Goal: Transaction & Acquisition: Book appointment/travel/reservation

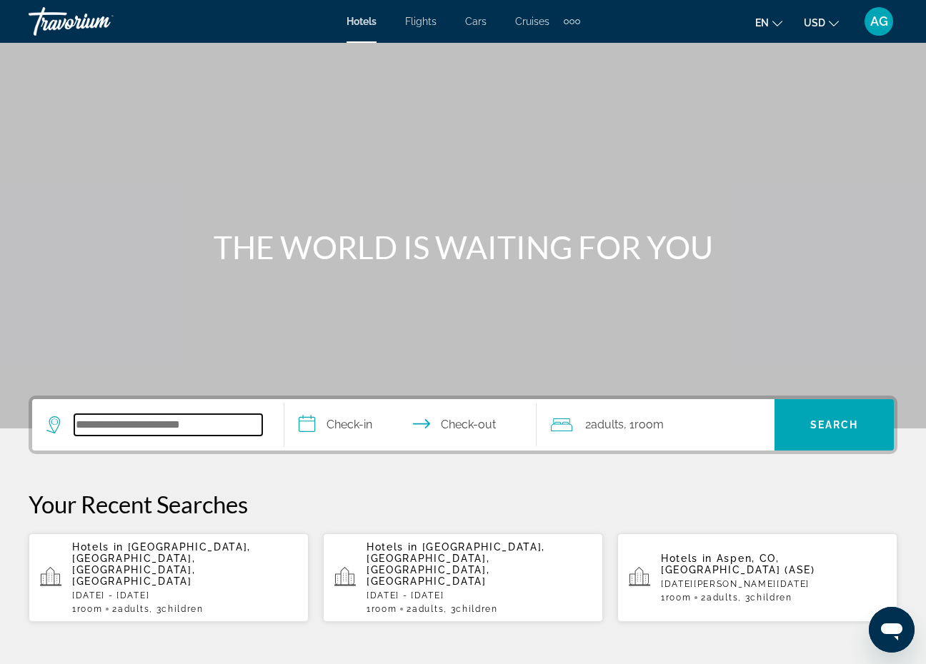
click at [99, 426] on input "Search widget" at bounding box center [168, 424] width 188 height 21
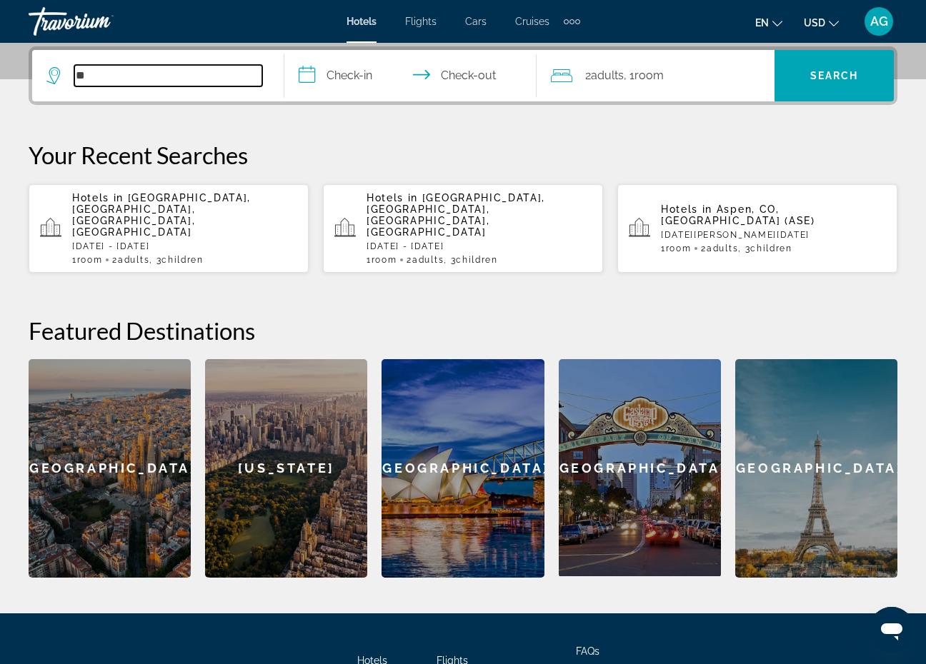
type input "*"
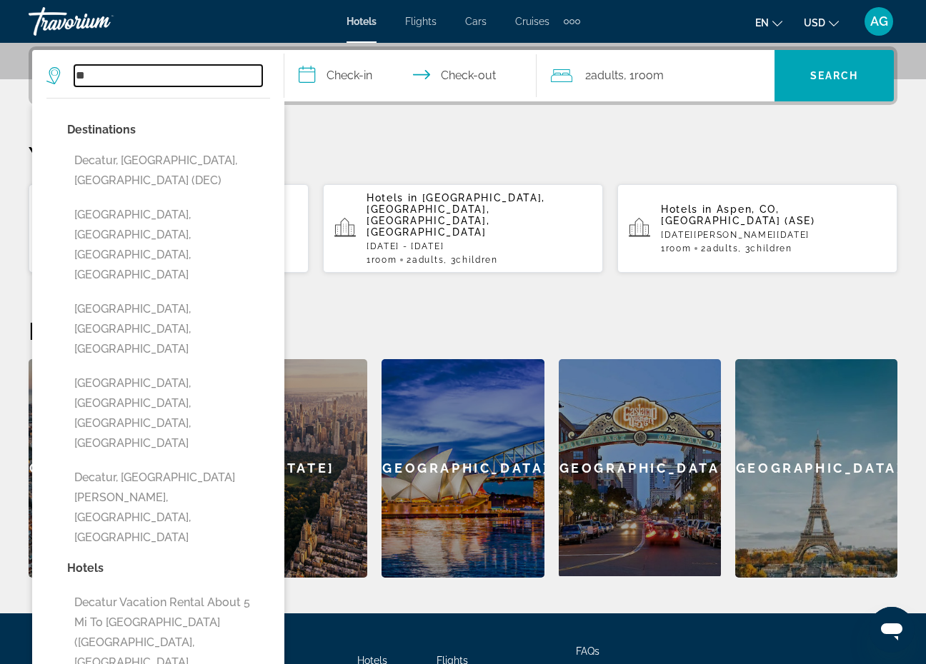
type input "*"
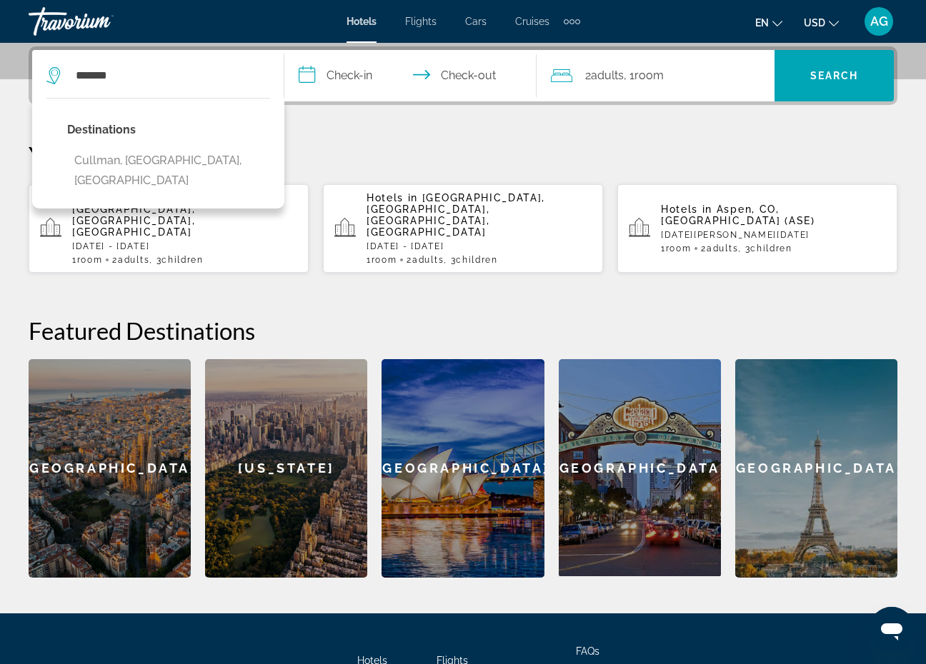
drag, startPoint x: 359, startPoint y: 214, endPoint x: 200, endPoint y: 153, distance: 170.1
click at [201, 153] on button "Cullman, [GEOGRAPHIC_DATA], [GEOGRAPHIC_DATA]" at bounding box center [168, 170] width 203 height 47
type input "**********"
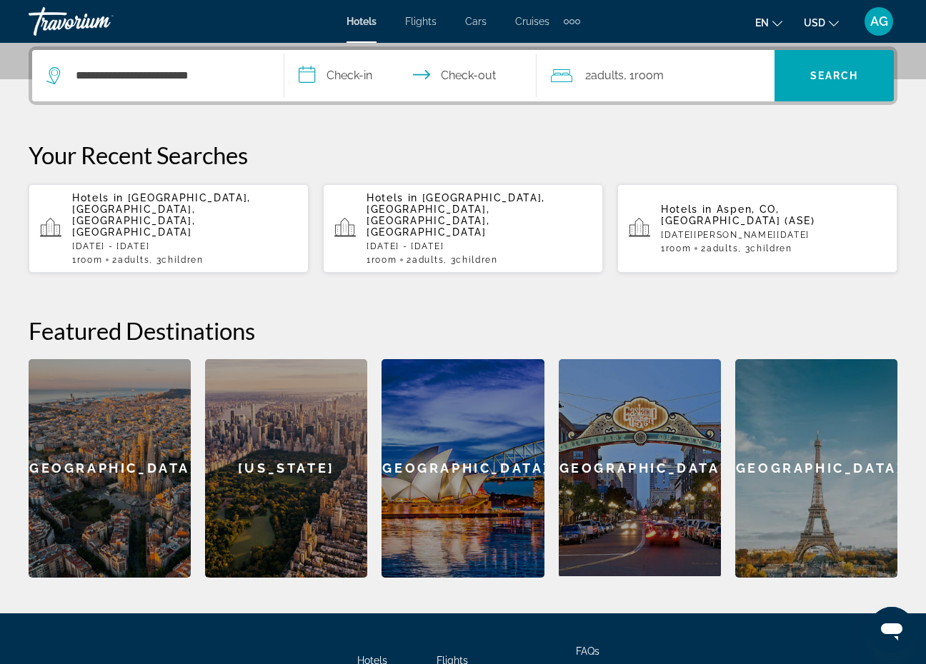
click at [349, 63] on input "**********" at bounding box center [413, 78] width 258 height 56
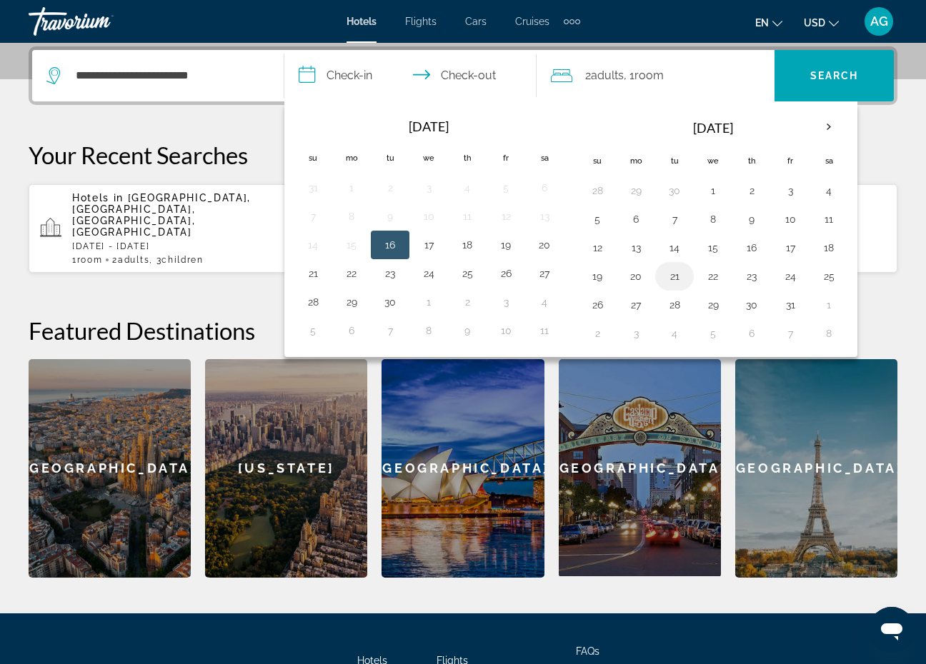
click at [681, 276] on button "21" at bounding box center [674, 276] width 23 height 20
click at [714, 276] on button "22" at bounding box center [712, 276] width 23 height 20
type input "**********"
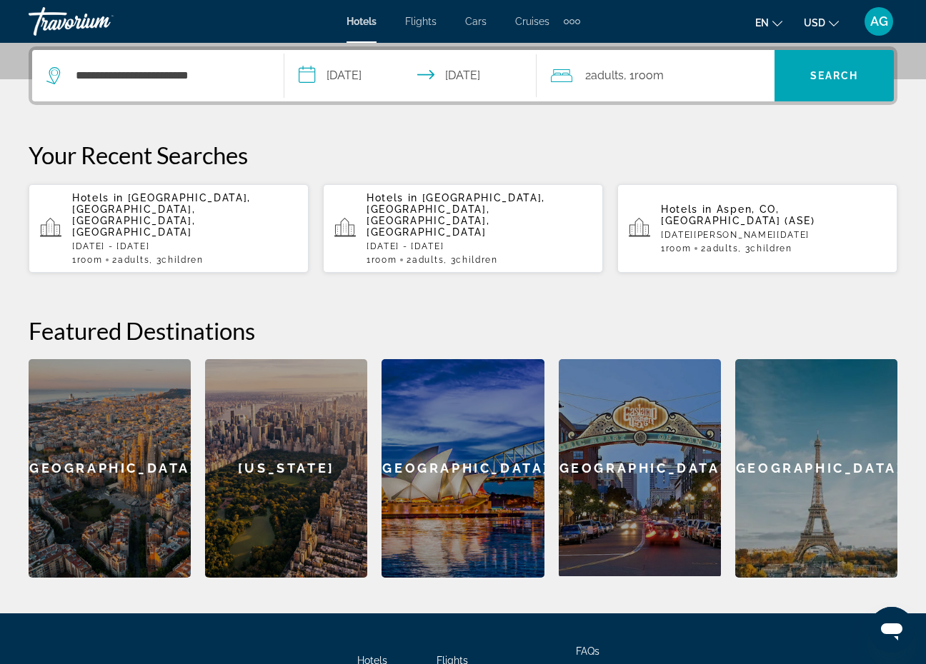
click at [675, 84] on div "2 Adult Adults , 1 Room rooms" at bounding box center [663, 76] width 224 height 20
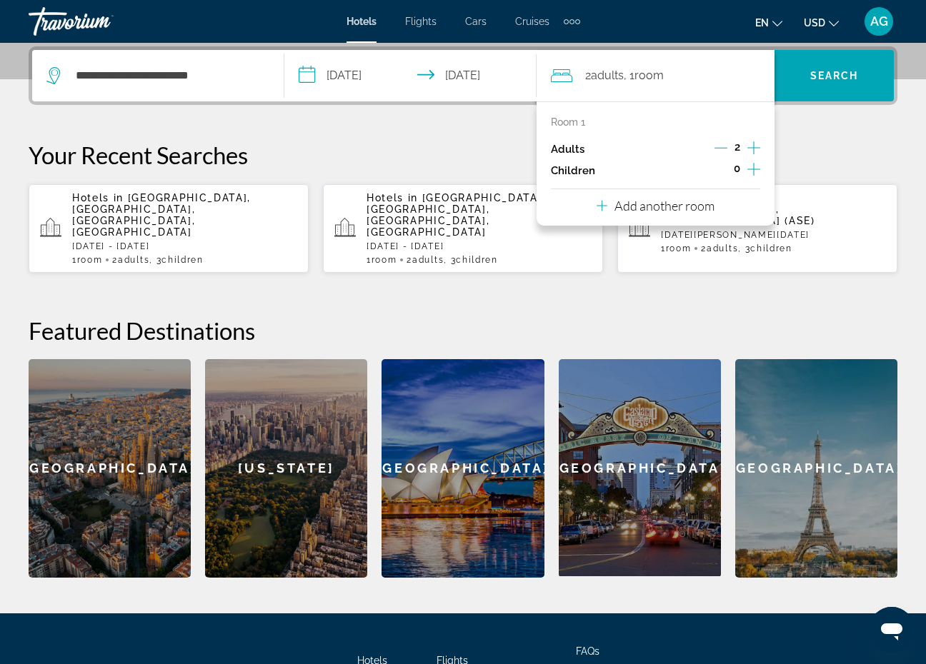
click at [749, 170] on icon "Increment children" at bounding box center [753, 169] width 13 height 17
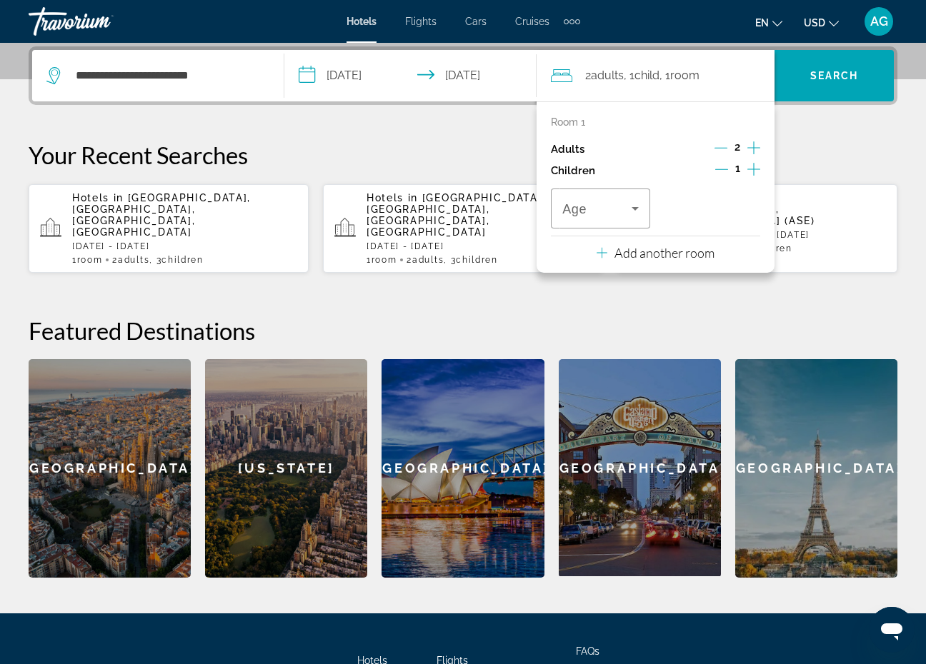
click at [749, 170] on icon "Increment children" at bounding box center [753, 169] width 13 height 17
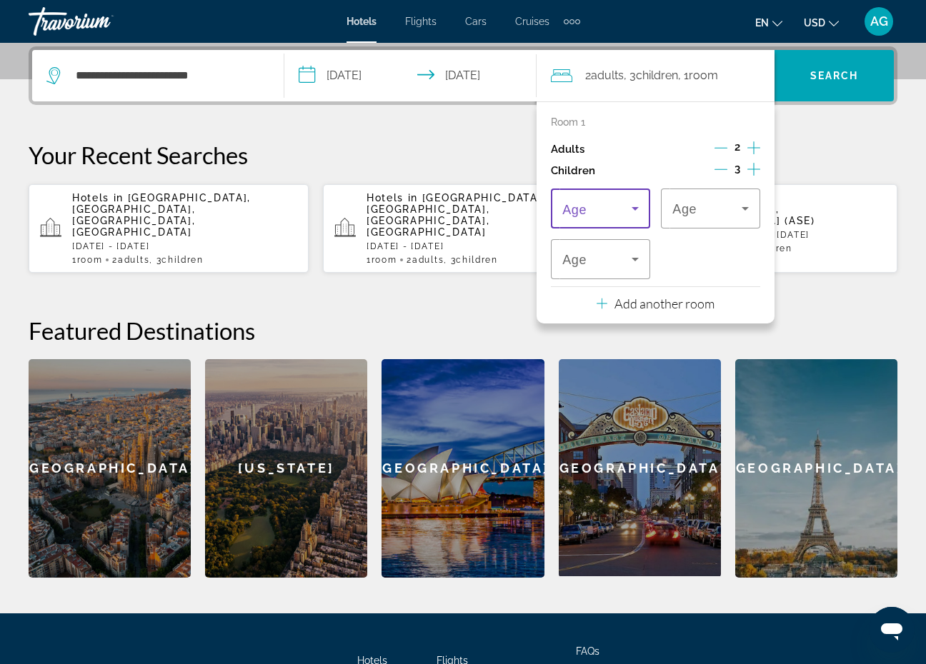
click at [616, 217] on span "Travelers: 2 adults, 3 children" at bounding box center [596, 208] width 69 height 17
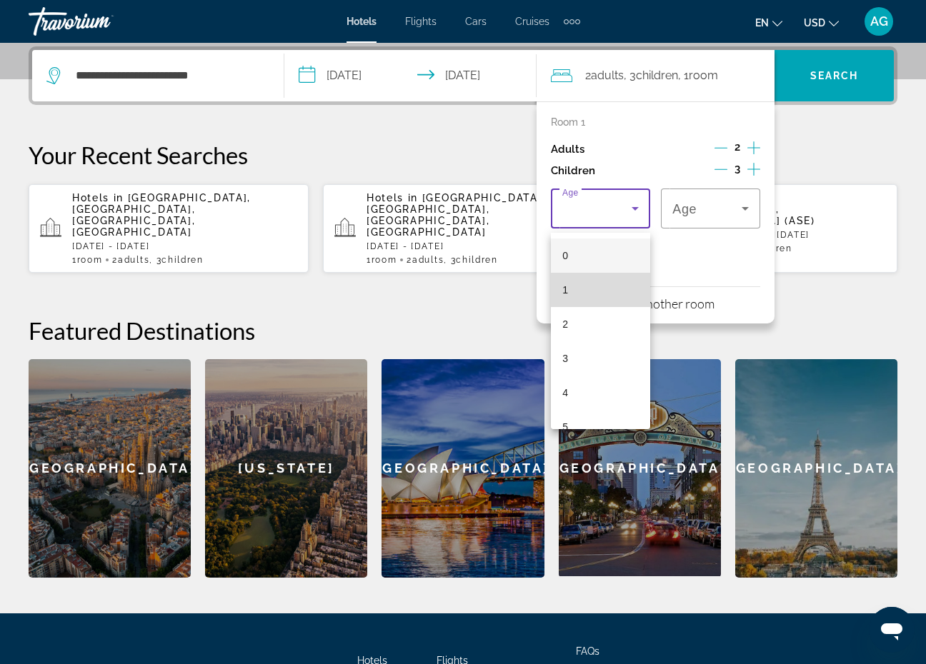
click at [581, 275] on mat-option "1" at bounding box center [600, 290] width 99 height 34
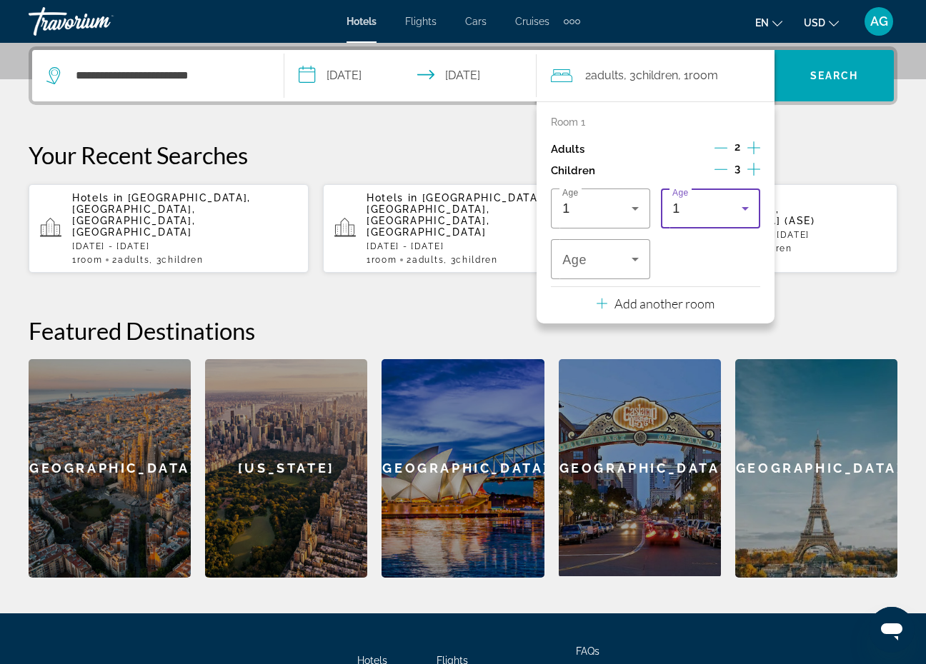
click at [687, 209] on div "1" at bounding box center [706, 208] width 69 height 17
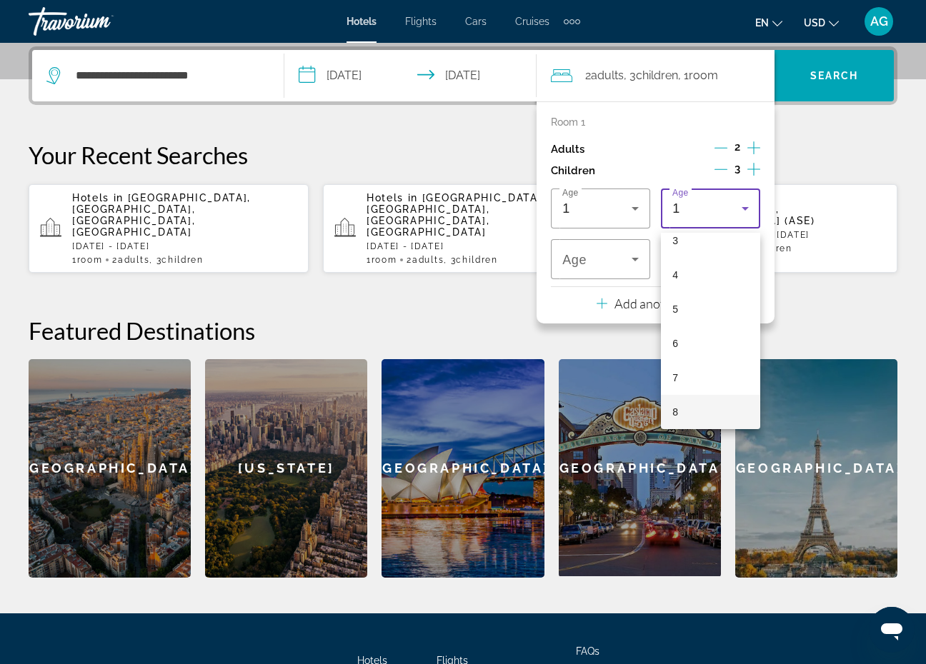
scroll to position [152, 0]
click at [697, 416] on mat-option "9" at bounding box center [710, 412] width 99 height 34
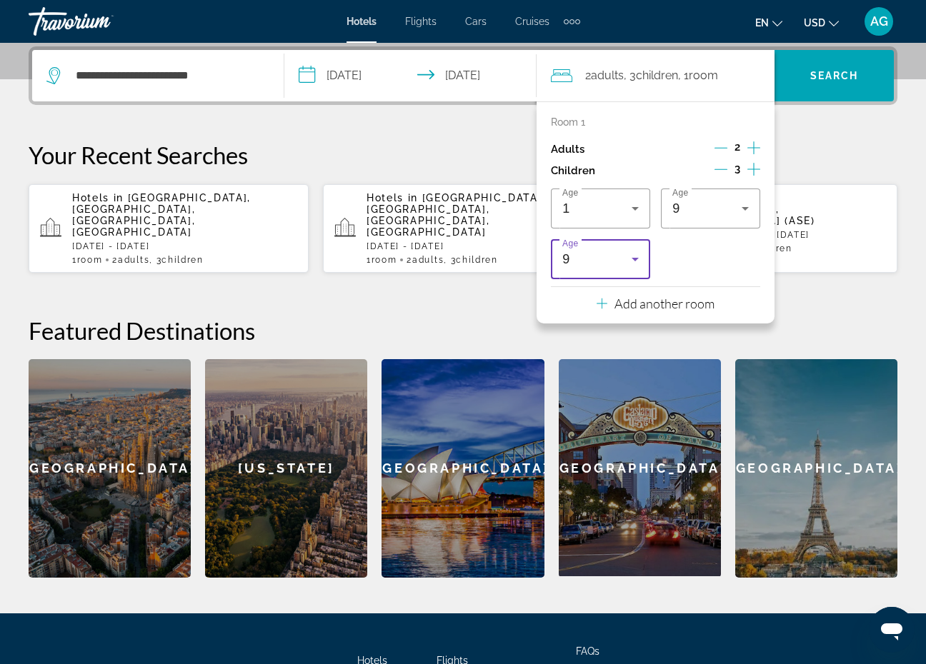
click at [639, 254] on div "9" at bounding box center [600, 259] width 76 height 40
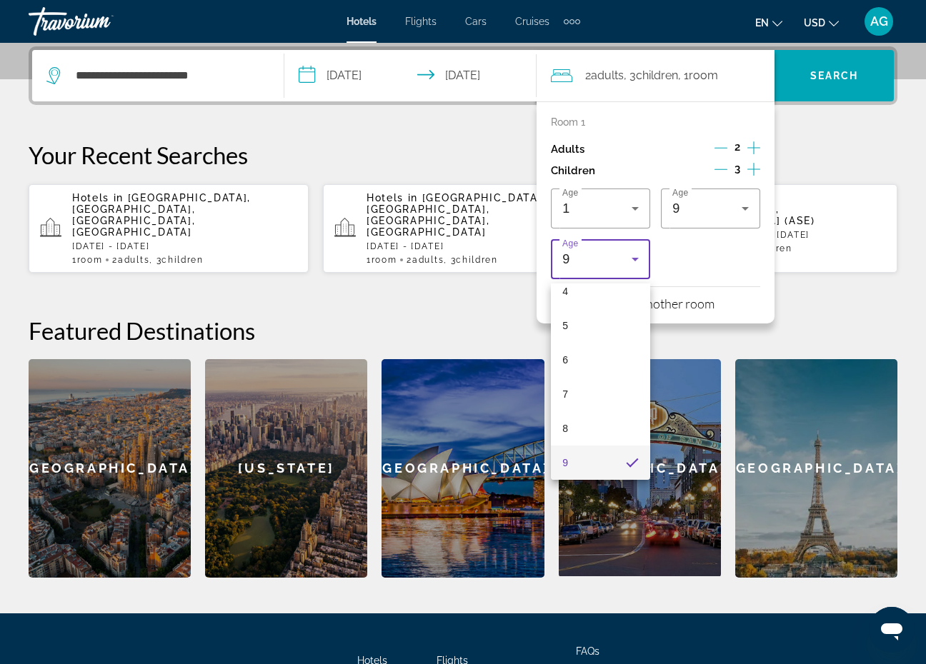
scroll to position [186, 0]
click at [566, 461] on span "10" at bounding box center [567, 462] width 11 height 17
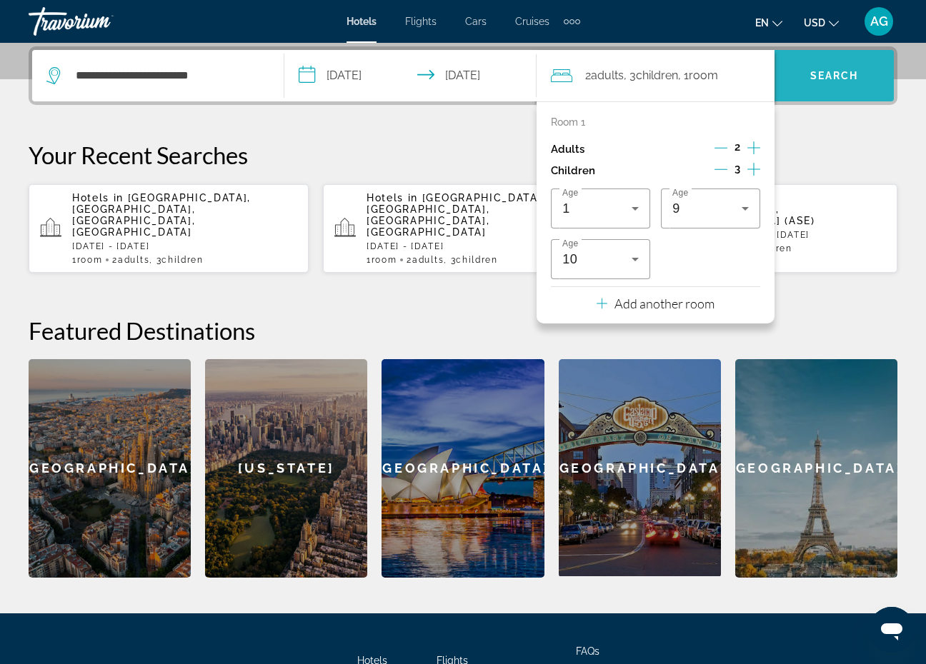
click at [851, 73] on span "Search" at bounding box center [834, 75] width 49 height 11
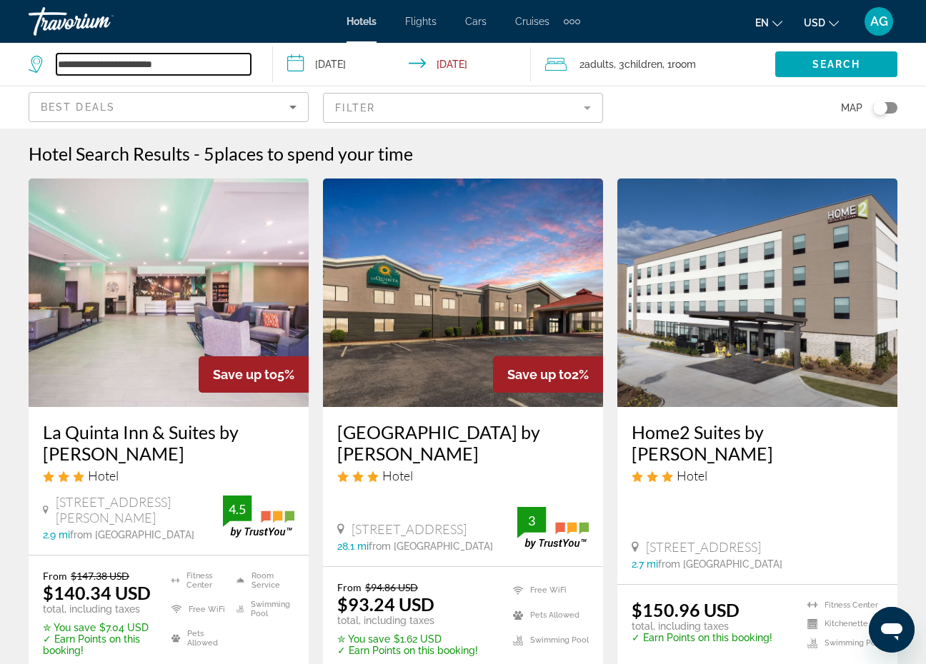
click at [205, 73] on input "**********" at bounding box center [153, 64] width 194 height 21
drag, startPoint x: 190, startPoint y: 67, endPoint x: 46, endPoint y: 64, distance: 144.3
click at [46, 64] on div "**********" at bounding box center [140, 64] width 222 height 21
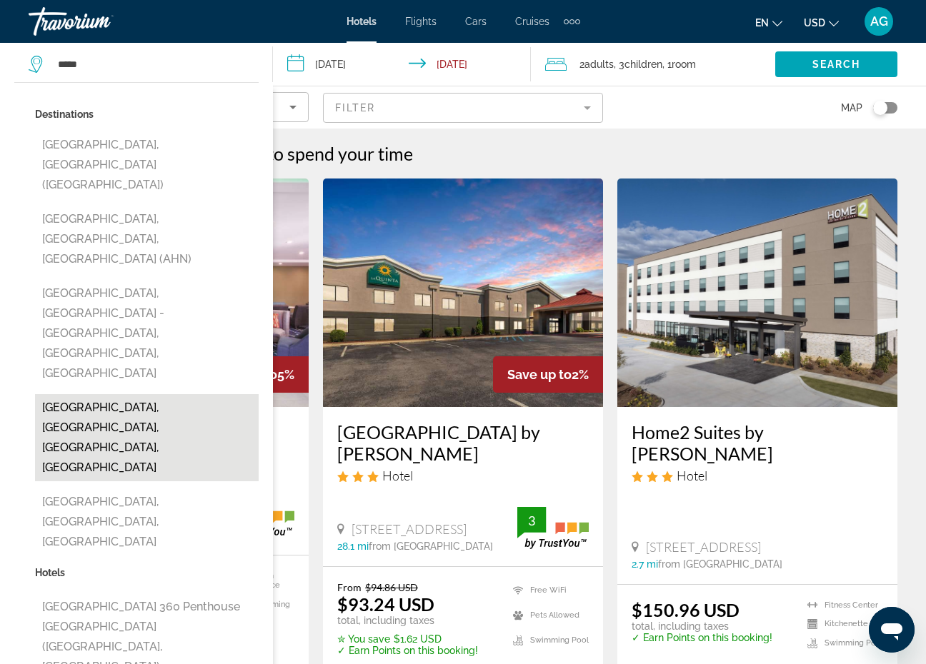
drag, startPoint x: 46, startPoint y: 64, endPoint x: 85, endPoint y: 269, distance: 208.7
click at [85, 394] on button "[GEOGRAPHIC_DATA], [GEOGRAPHIC_DATA], [GEOGRAPHIC_DATA], [GEOGRAPHIC_DATA]" at bounding box center [147, 437] width 224 height 87
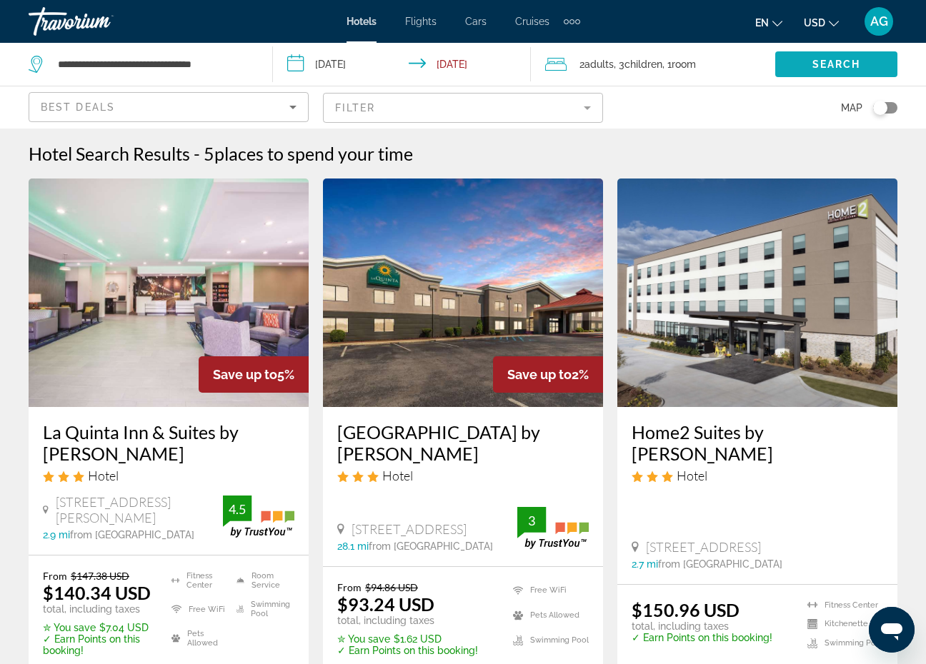
click at [801, 62] on span "Search widget" at bounding box center [836, 64] width 122 height 34
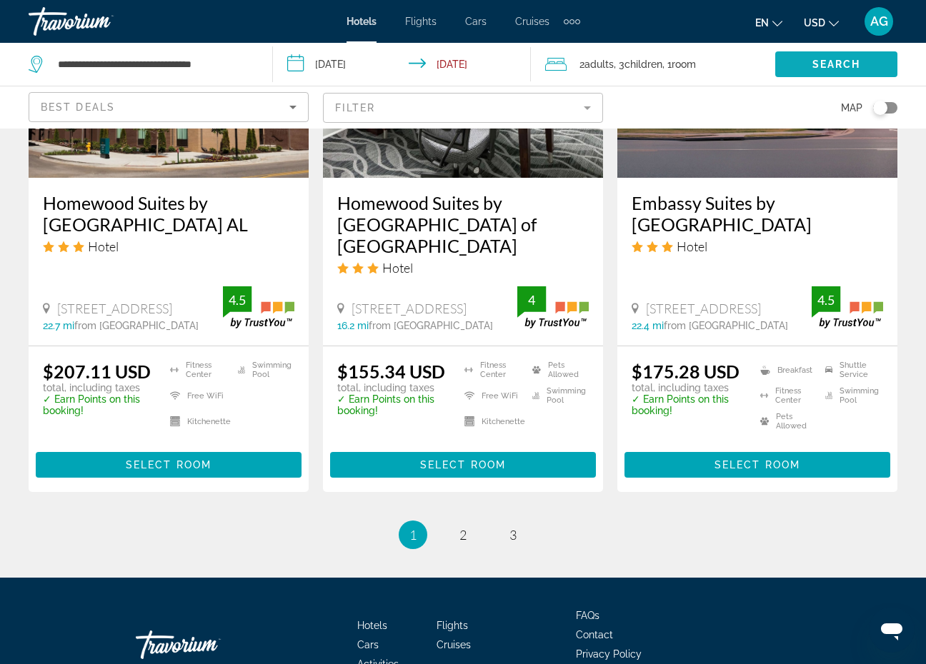
scroll to position [1899, 0]
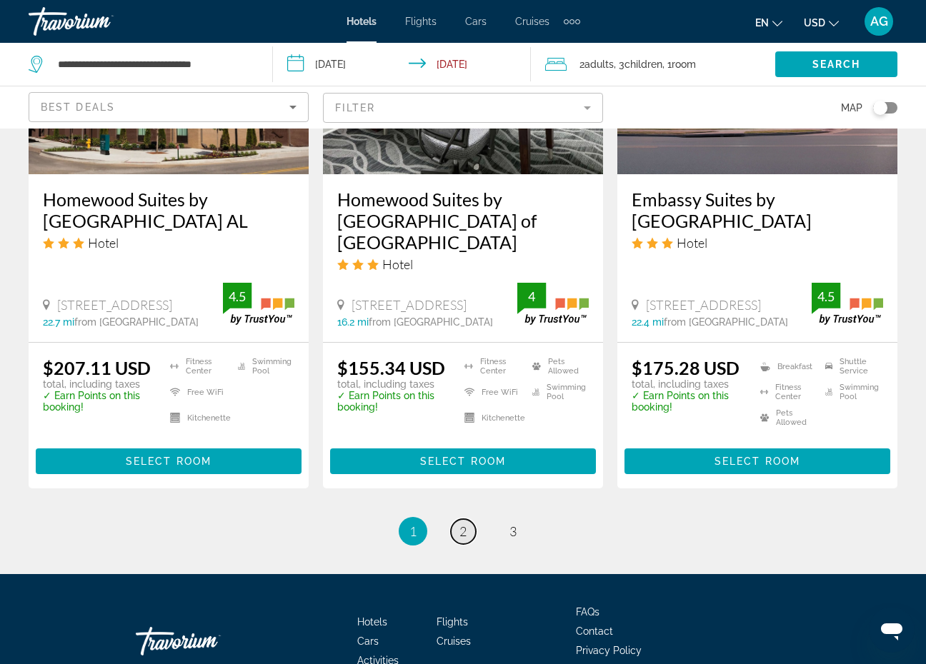
click at [466, 524] on span "2" at bounding box center [462, 532] width 7 height 16
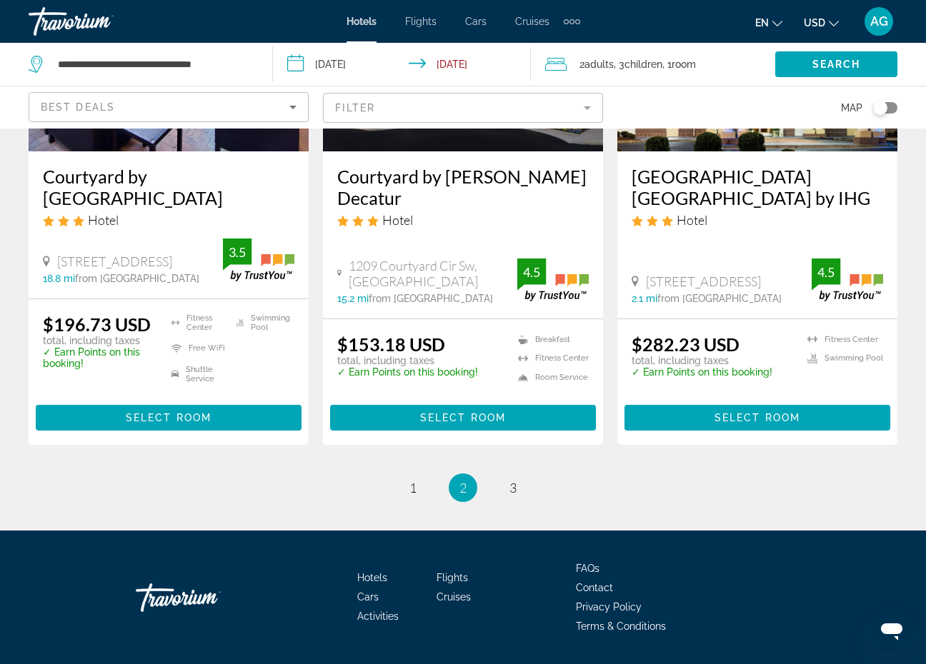
scroll to position [1974, 0]
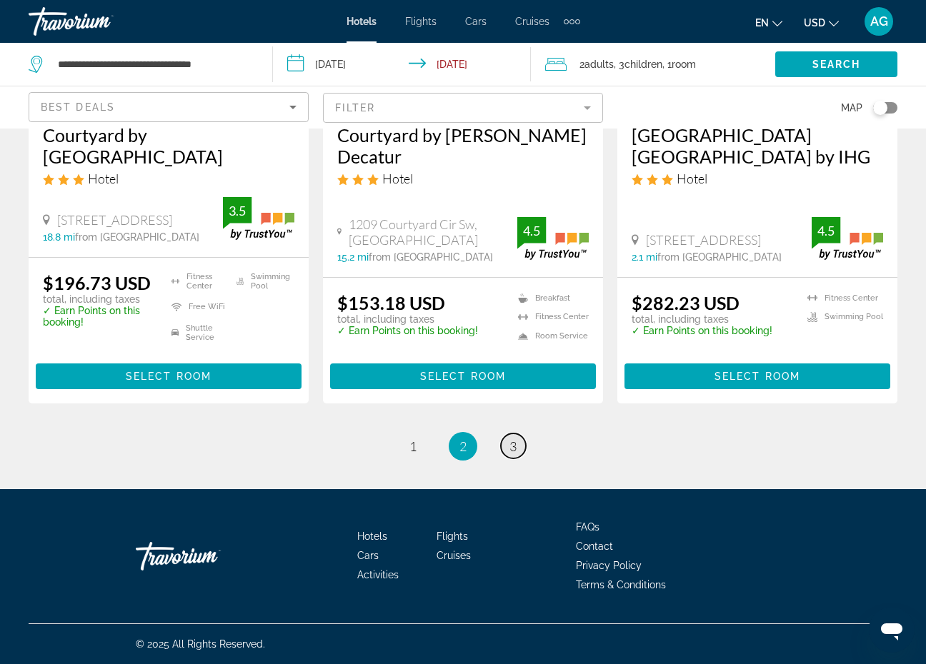
click at [506, 449] on link "page 3" at bounding box center [513, 446] width 25 height 25
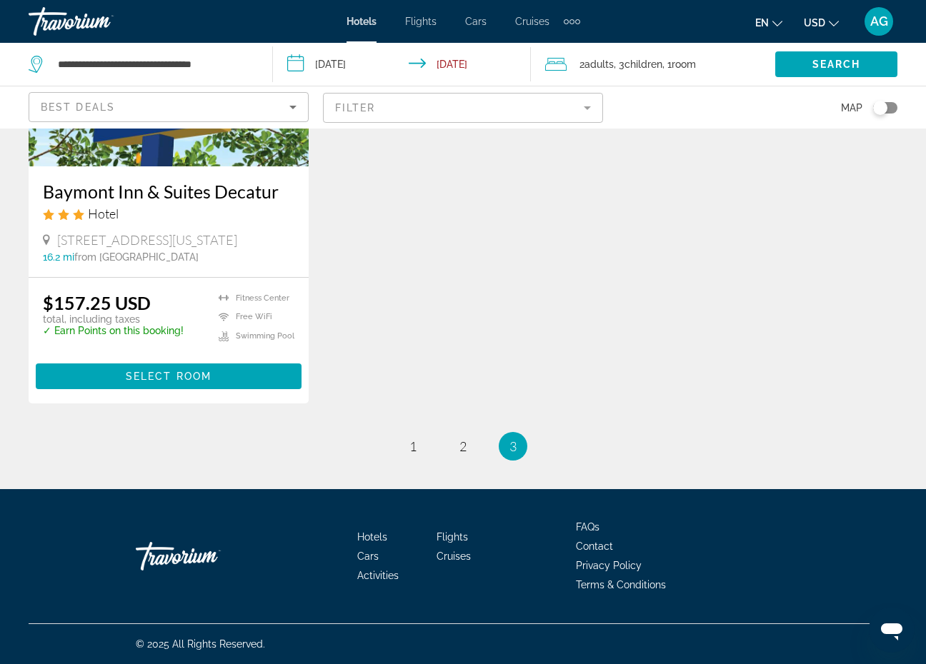
scroll to position [257, 0]
click at [409, 452] on span "1" at bounding box center [412, 447] width 7 height 16
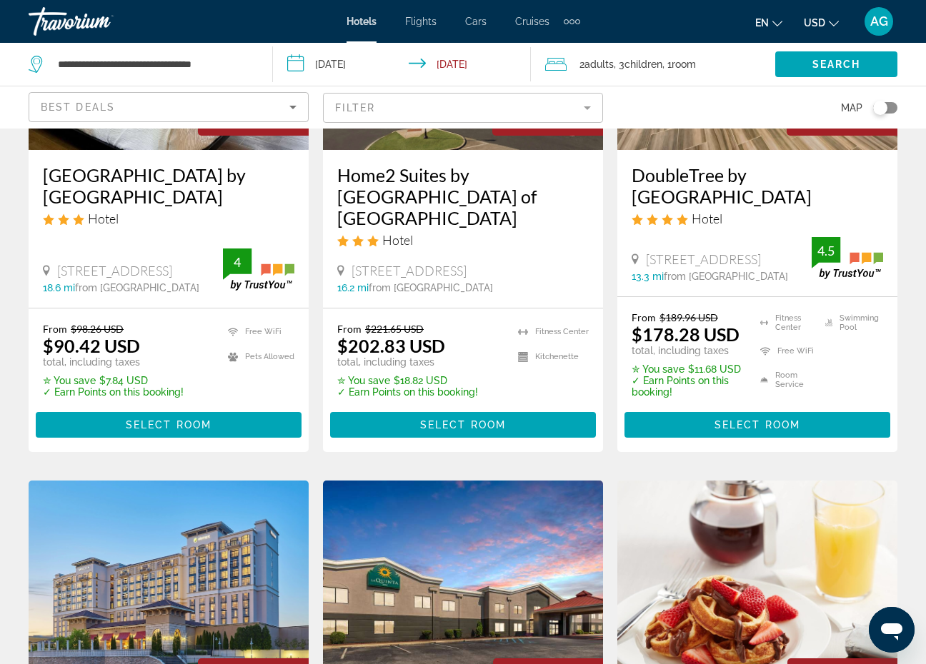
scroll to position [252, 0]
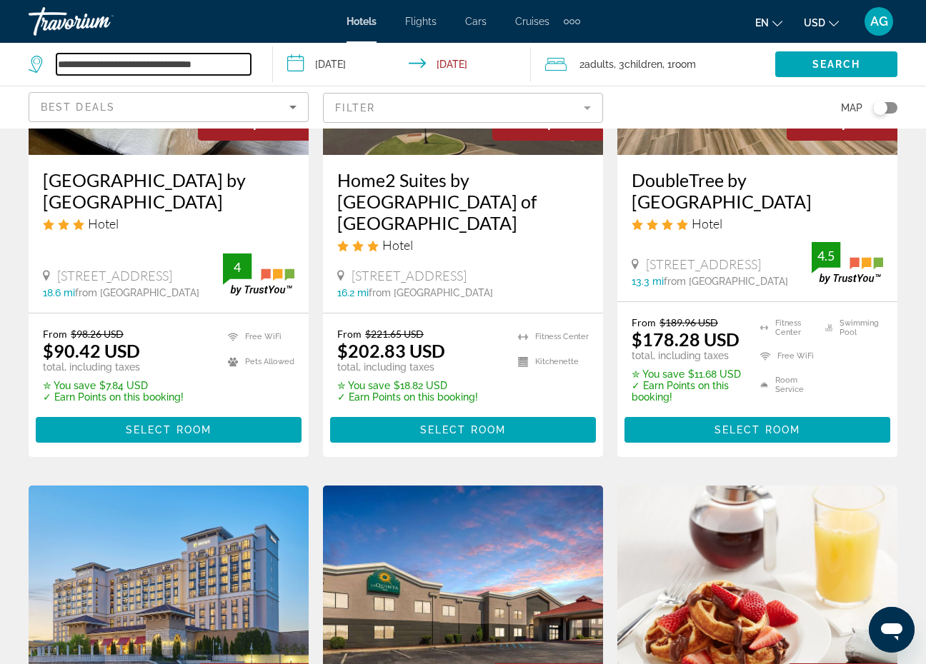
click at [222, 66] on input "**********" at bounding box center [153, 64] width 194 height 21
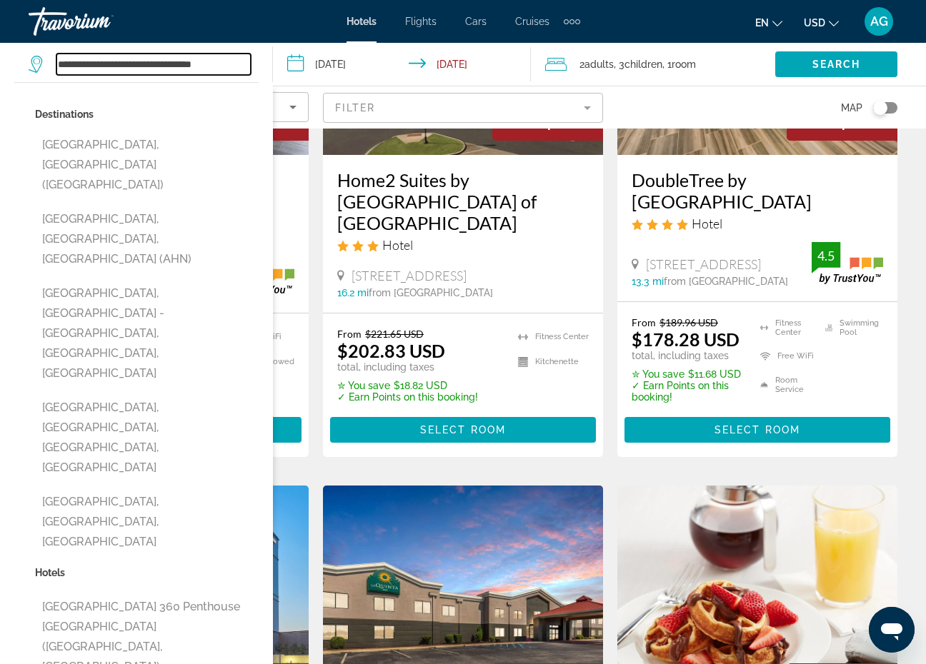
drag, startPoint x: 229, startPoint y: 65, endPoint x: 46, endPoint y: 61, distance: 182.9
click at [46, 61] on div "**********" at bounding box center [140, 64] width 222 height 21
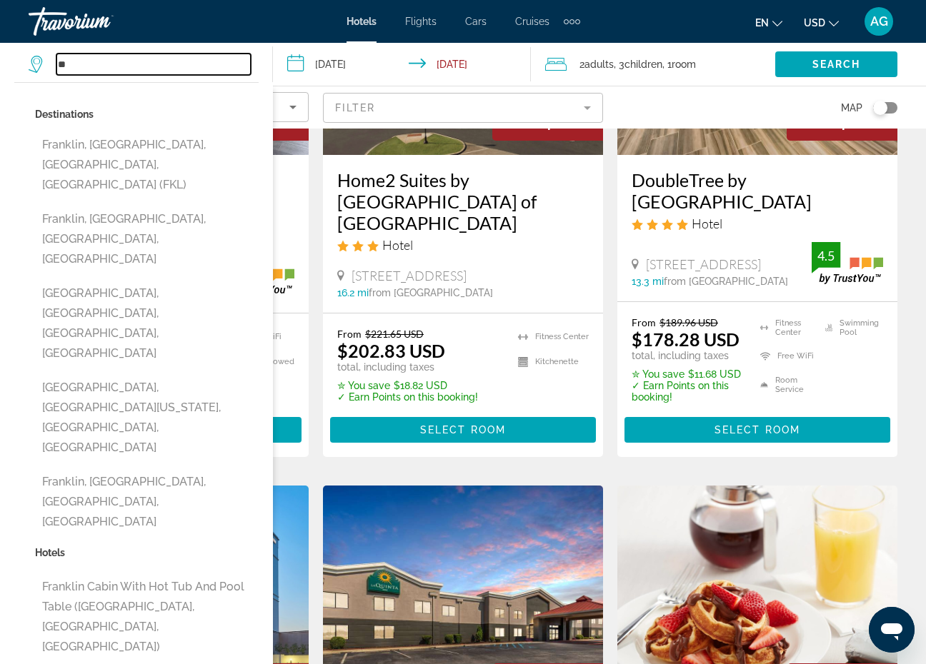
type input "*"
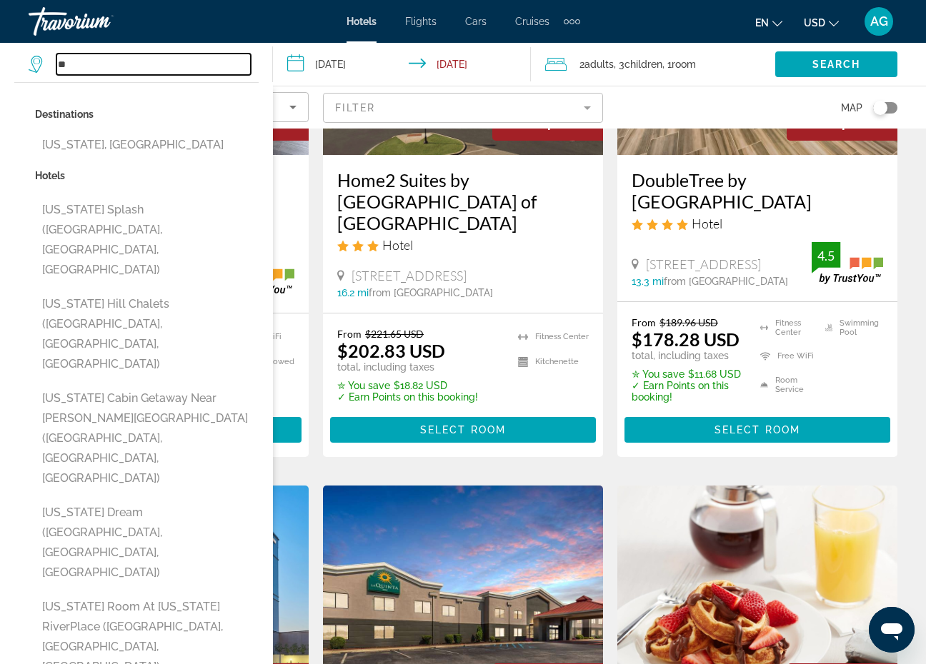
type input "*"
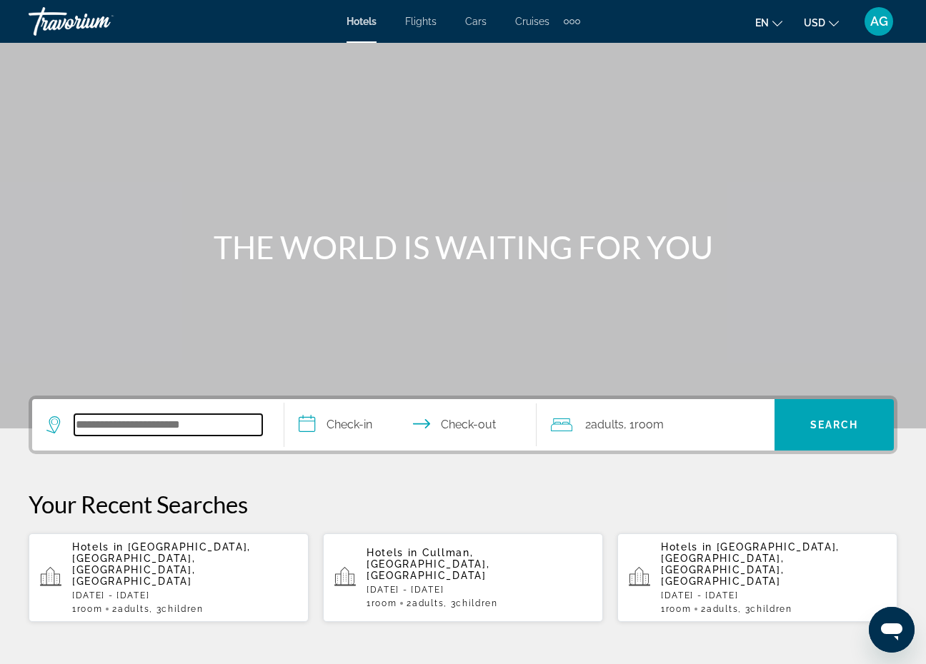
click at [96, 425] on input "Search widget" at bounding box center [168, 424] width 188 height 21
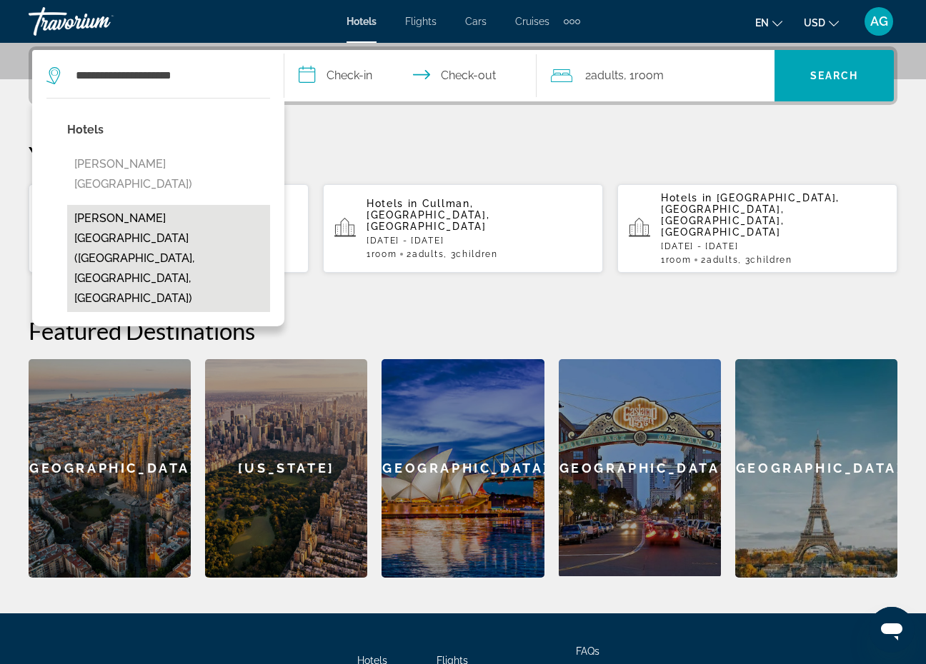
click at [105, 247] on button "Drury Inn & Suites Birmingham Grandview (Birmingham, AL, US)" at bounding box center [168, 258] width 203 height 107
type input "**********"
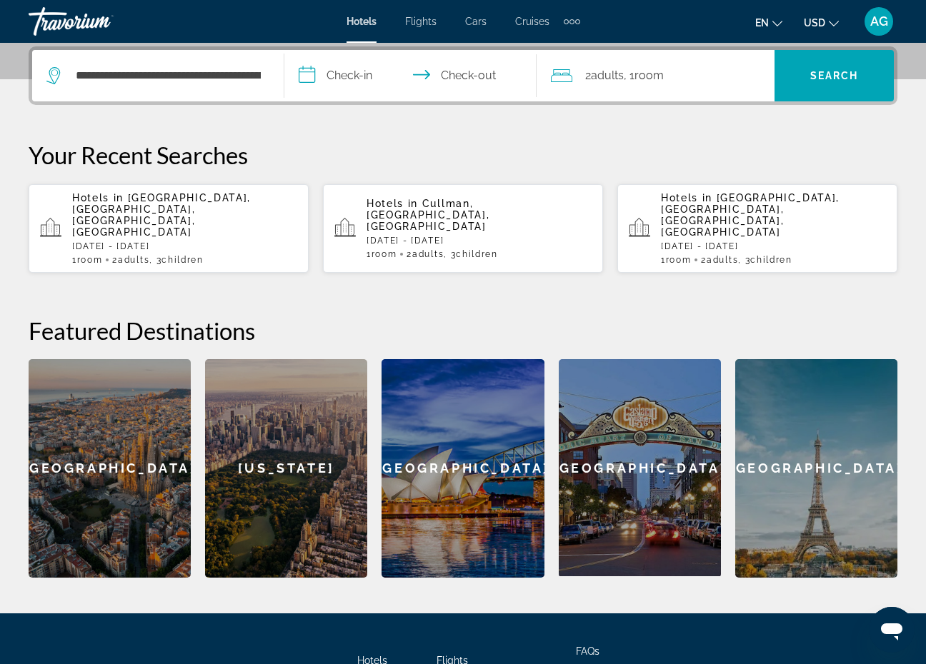
click at [309, 79] on input "**********" at bounding box center [413, 78] width 258 height 56
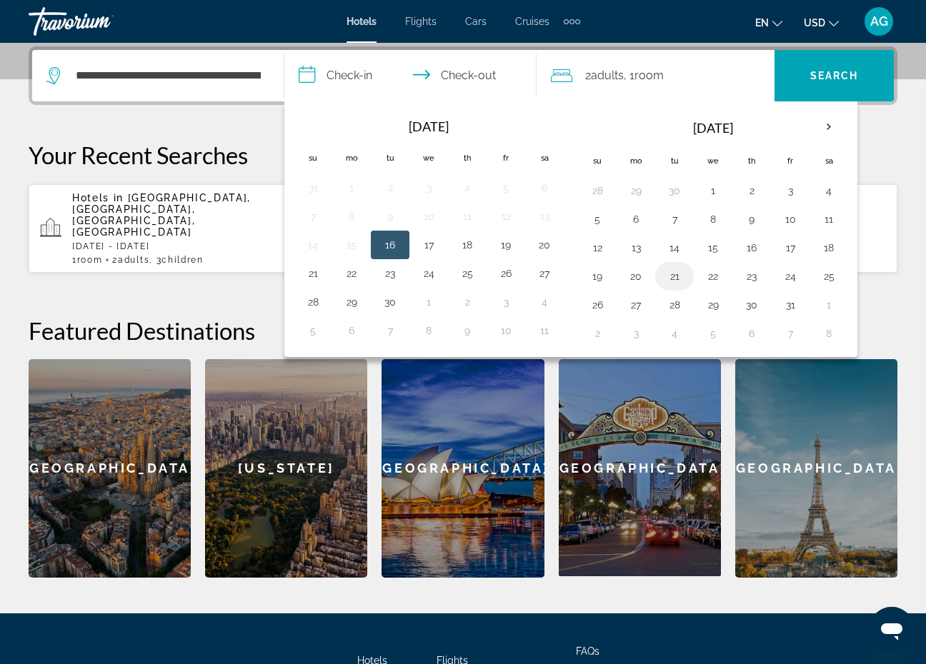
click at [671, 279] on button "21" at bounding box center [674, 276] width 23 height 20
click at [724, 276] on button "22" at bounding box center [712, 276] width 23 height 20
type input "**********"
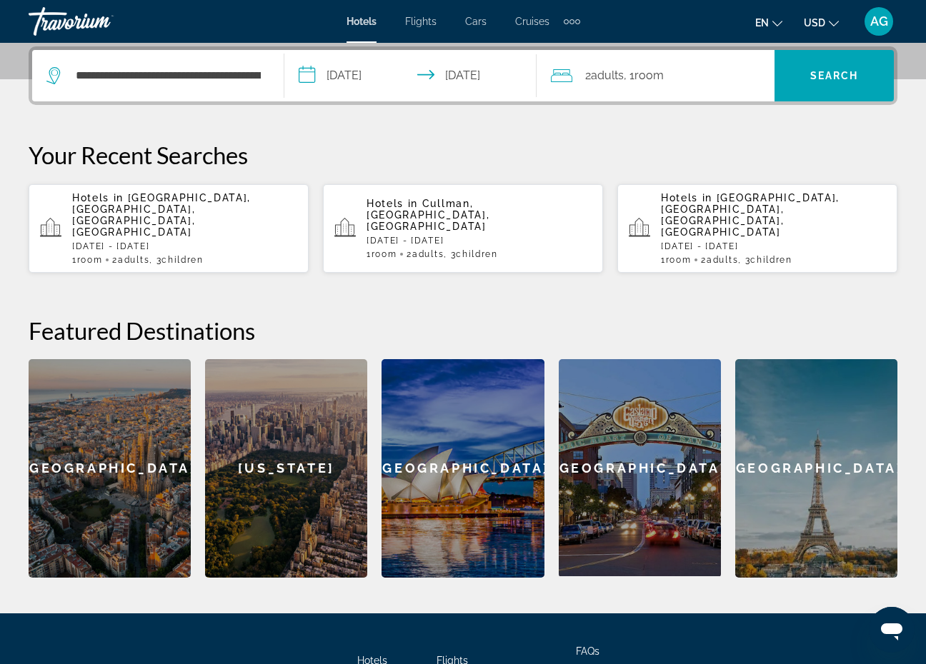
click at [666, 65] on div "2 Adult Adults , 1 Room rooms" at bounding box center [663, 75] width 224 height 51
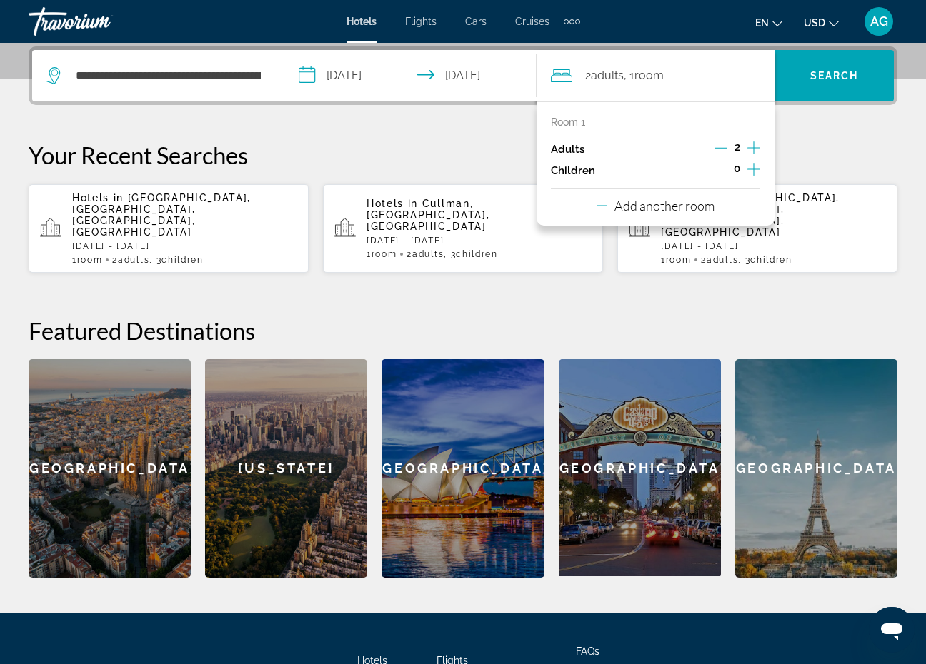
click at [754, 170] on icon "Increment children" at bounding box center [753, 169] width 13 height 13
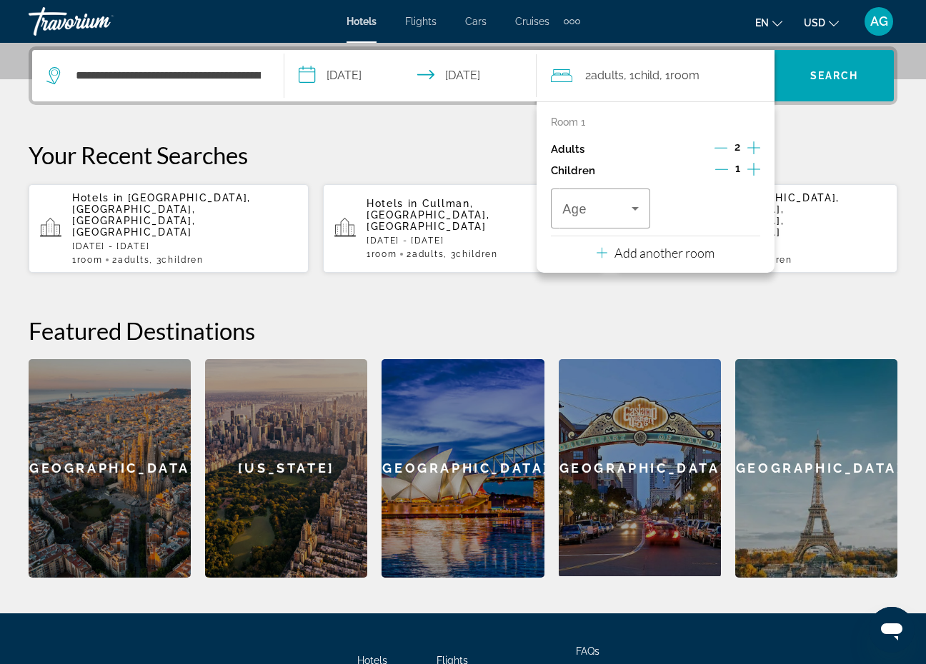
click at [754, 170] on icon "Increment children" at bounding box center [753, 169] width 13 height 13
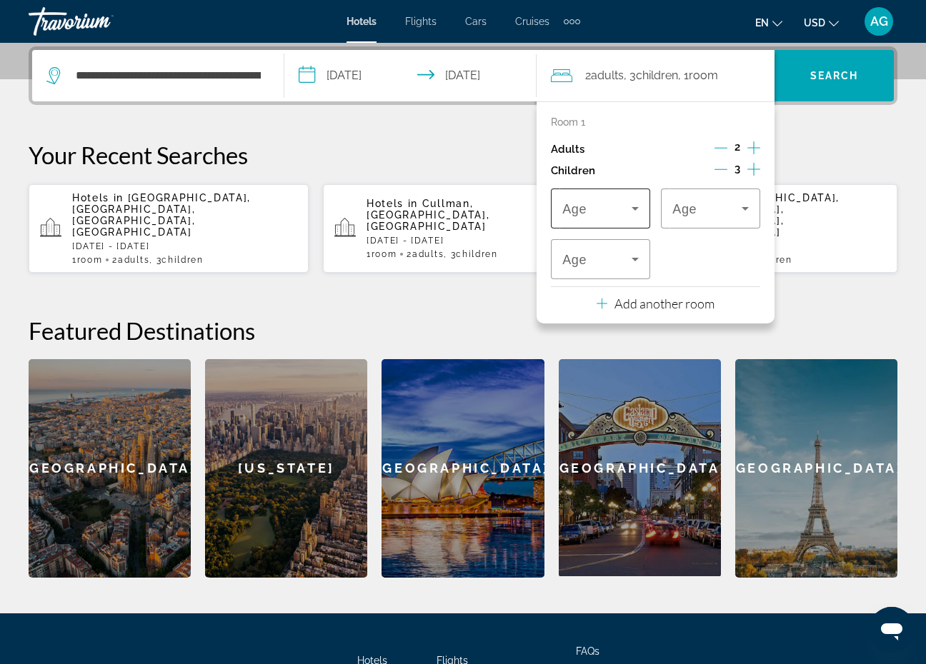
click at [626, 209] on span "Travelers: 2 adults, 3 children" at bounding box center [596, 208] width 69 height 17
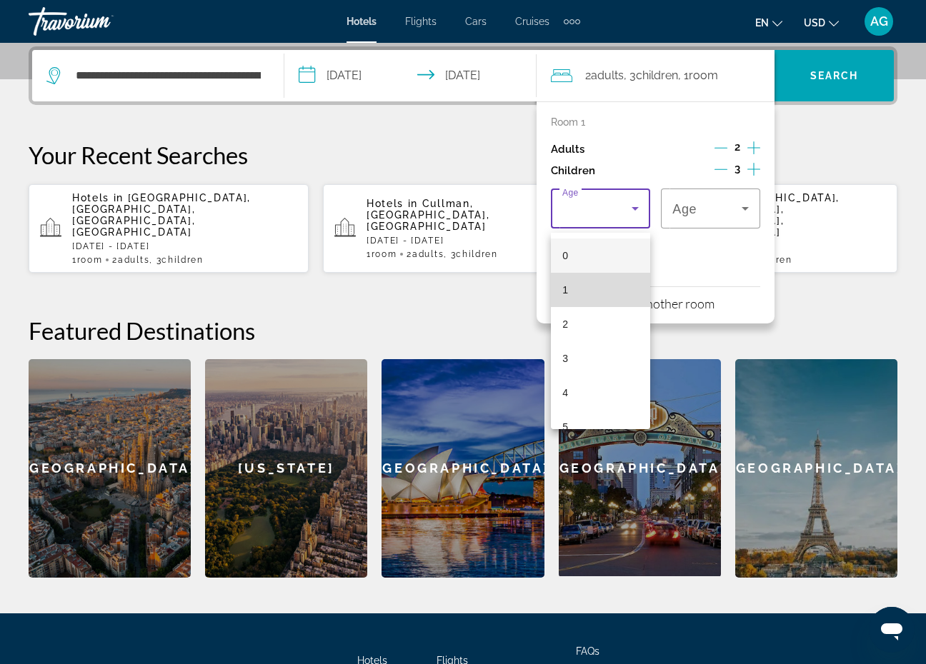
click at [580, 284] on mat-option "1" at bounding box center [600, 290] width 99 height 34
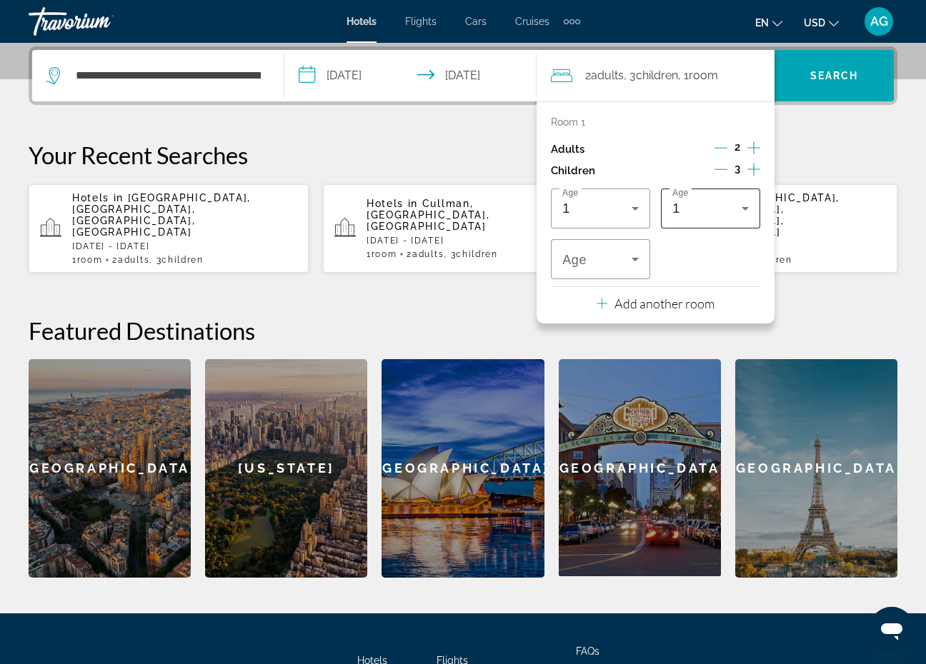
click at [679, 223] on div "1" at bounding box center [710, 209] width 76 height 40
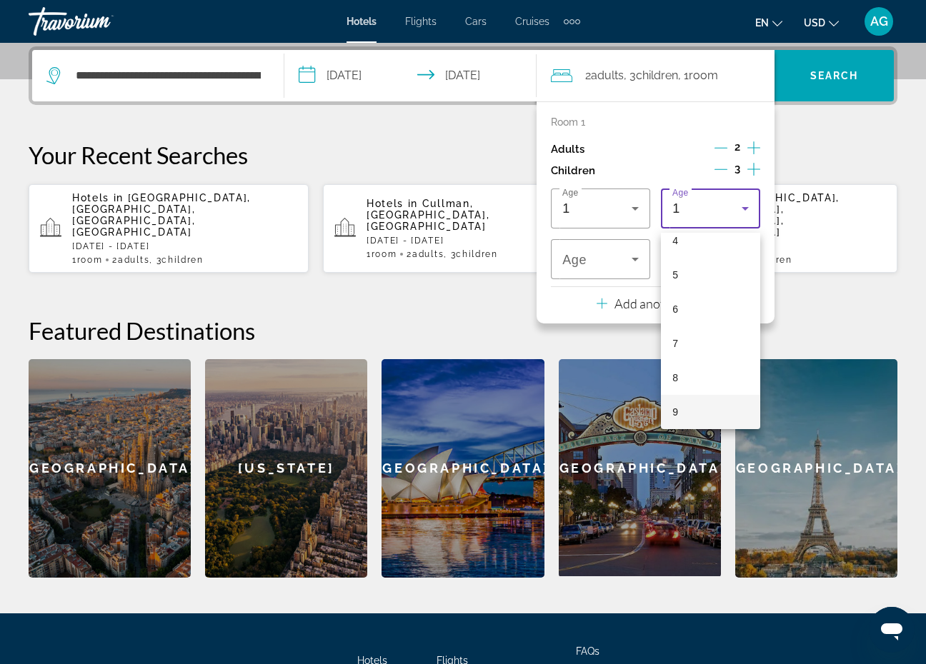
scroll to position [186, 0]
click at [695, 411] on mat-option "10" at bounding box center [710, 412] width 99 height 34
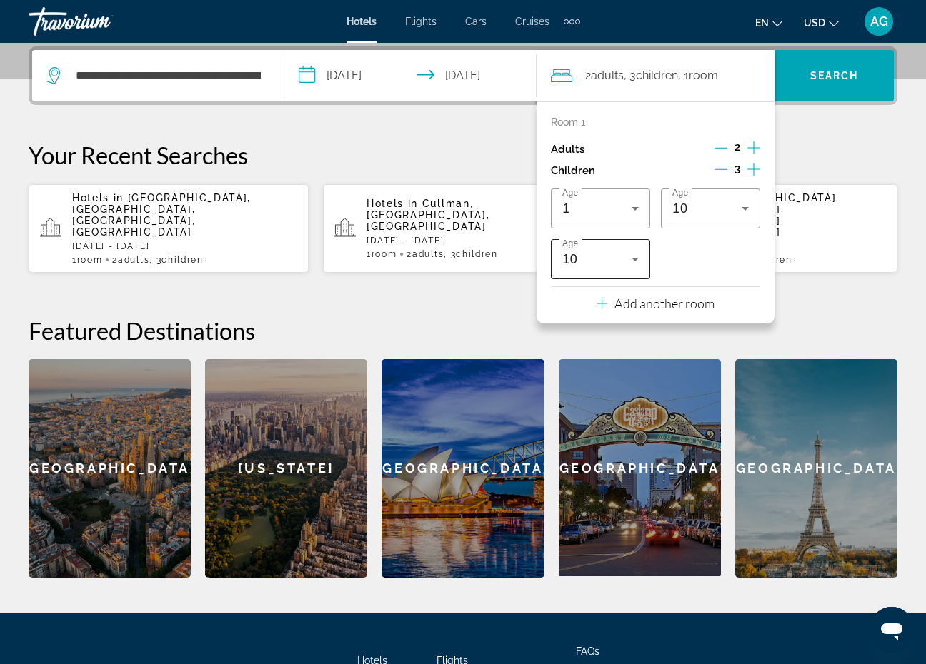
click at [635, 254] on div "10" at bounding box center [600, 259] width 76 height 40
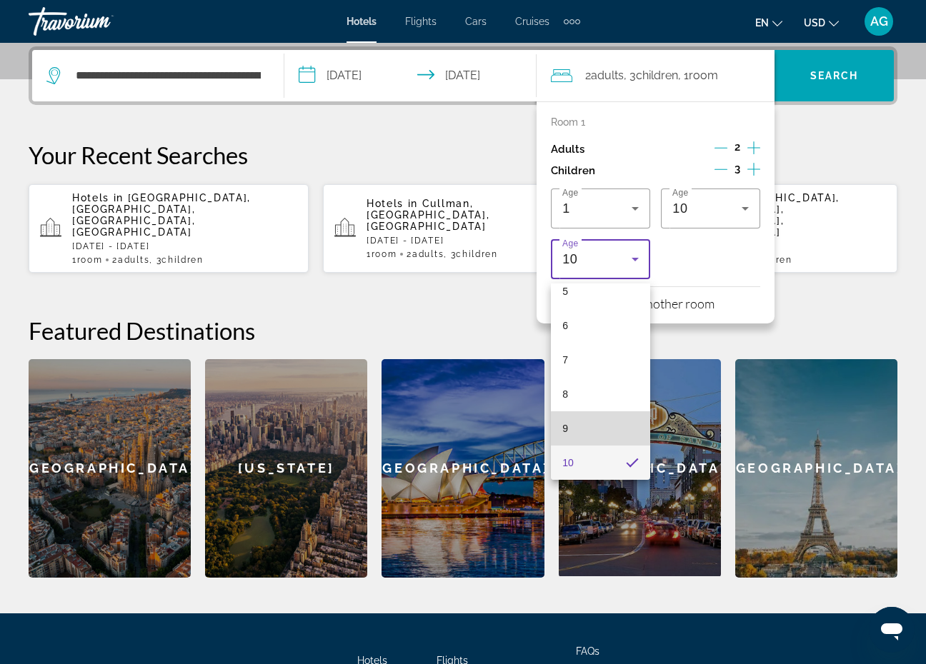
click at [604, 431] on mat-option "9" at bounding box center [600, 428] width 99 height 34
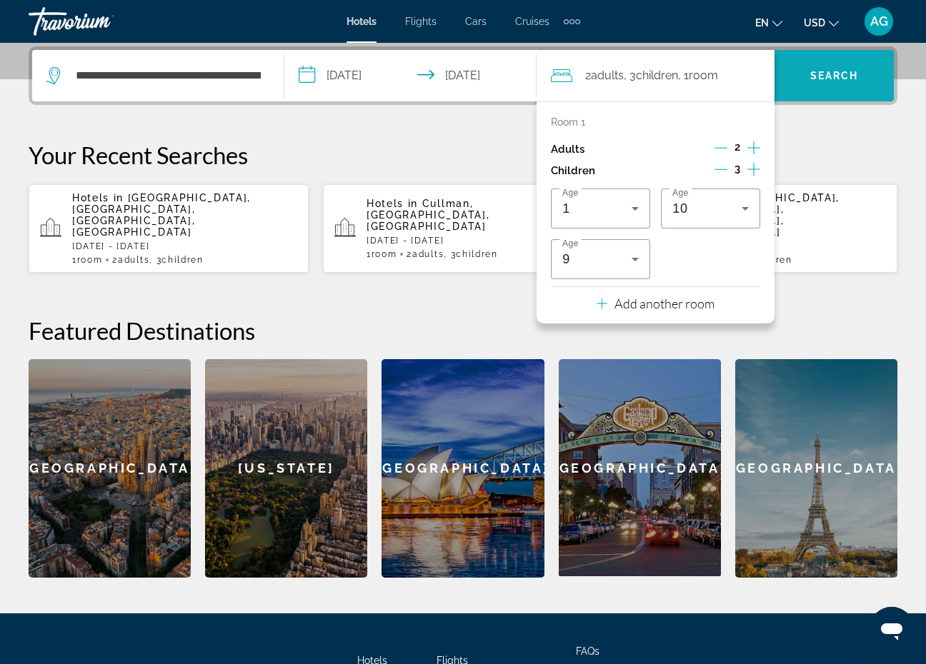
click at [806, 70] on span "Search widget" at bounding box center [833, 76] width 119 height 34
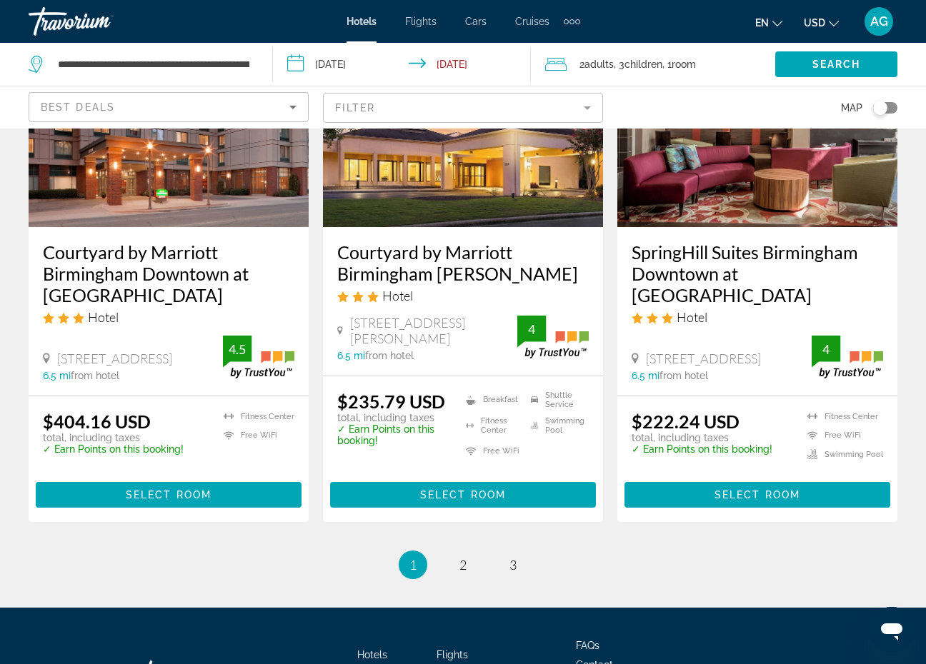
scroll to position [1894, 0]
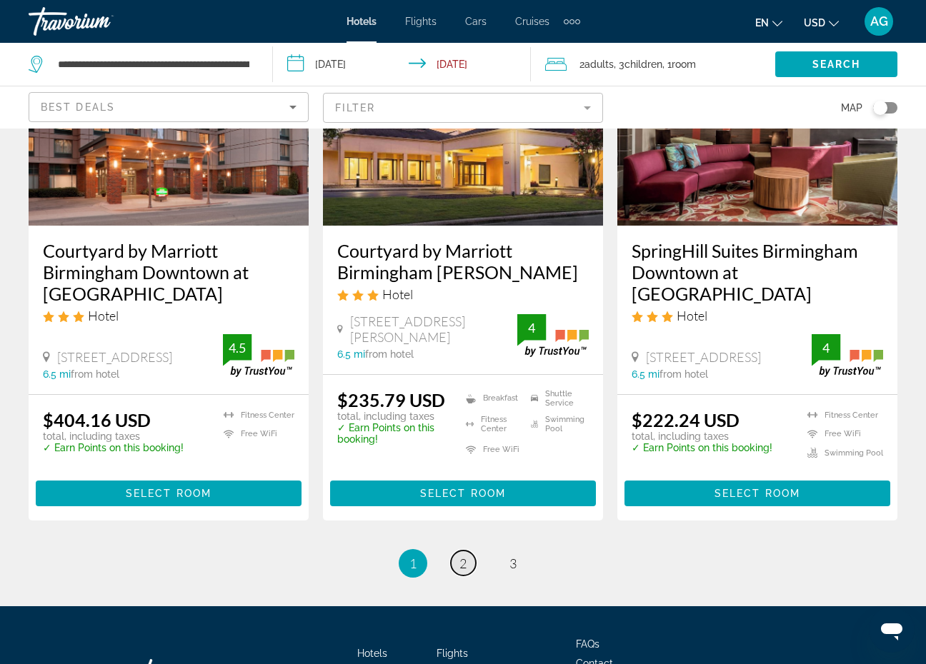
click at [459, 556] on span "2" at bounding box center [462, 564] width 7 height 16
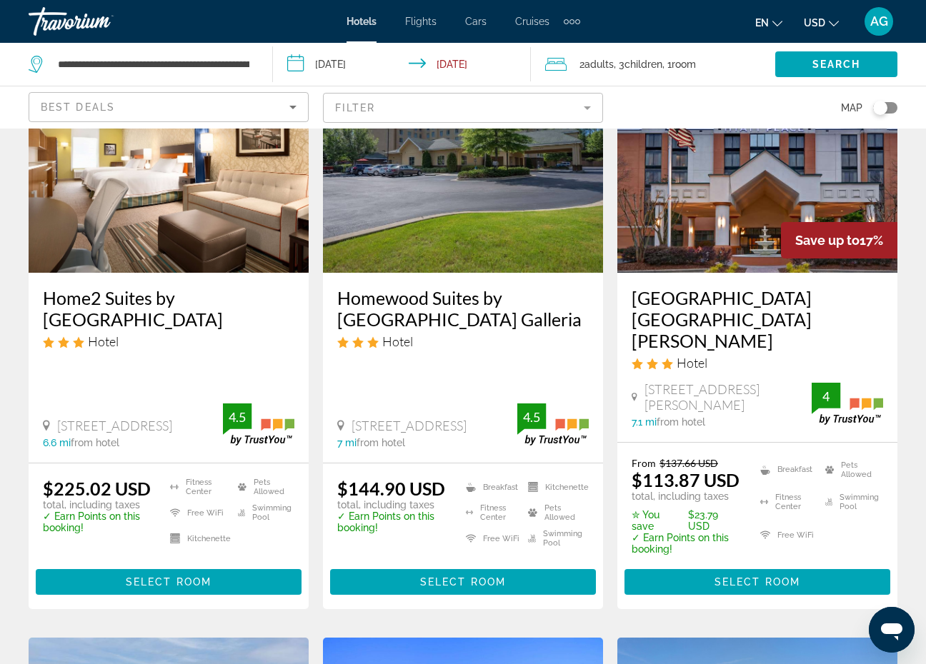
scroll to position [132, 0]
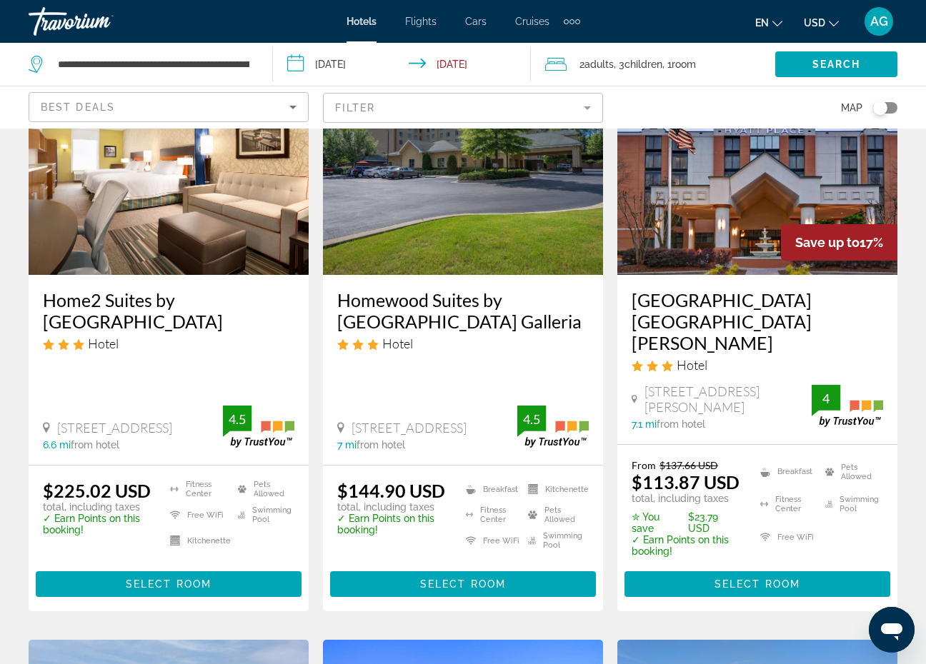
click at [741, 206] on img "Main content" at bounding box center [757, 160] width 280 height 229
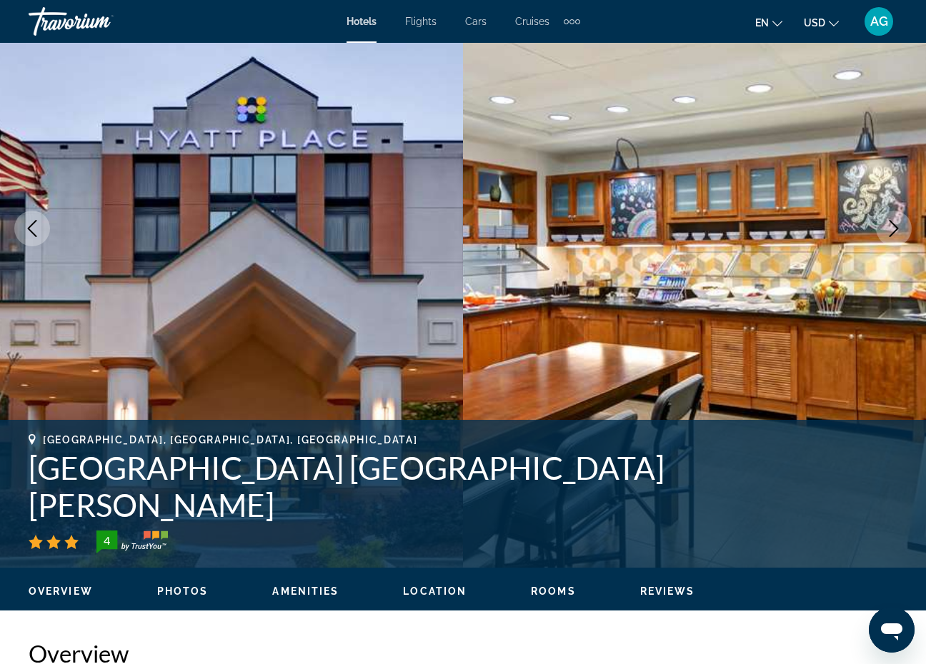
scroll to position [82, 0]
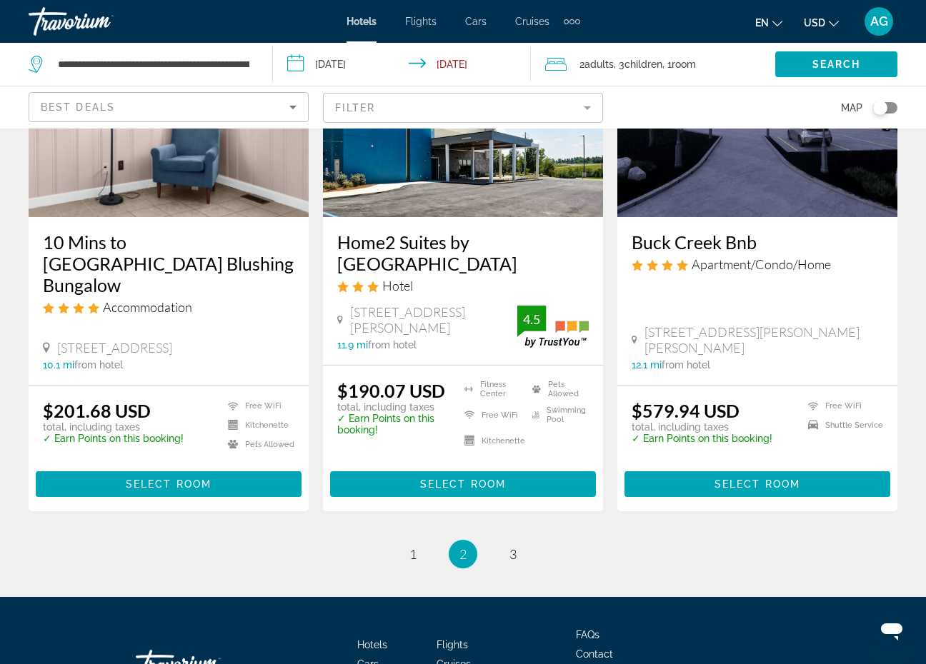
scroll to position [1949, 0]
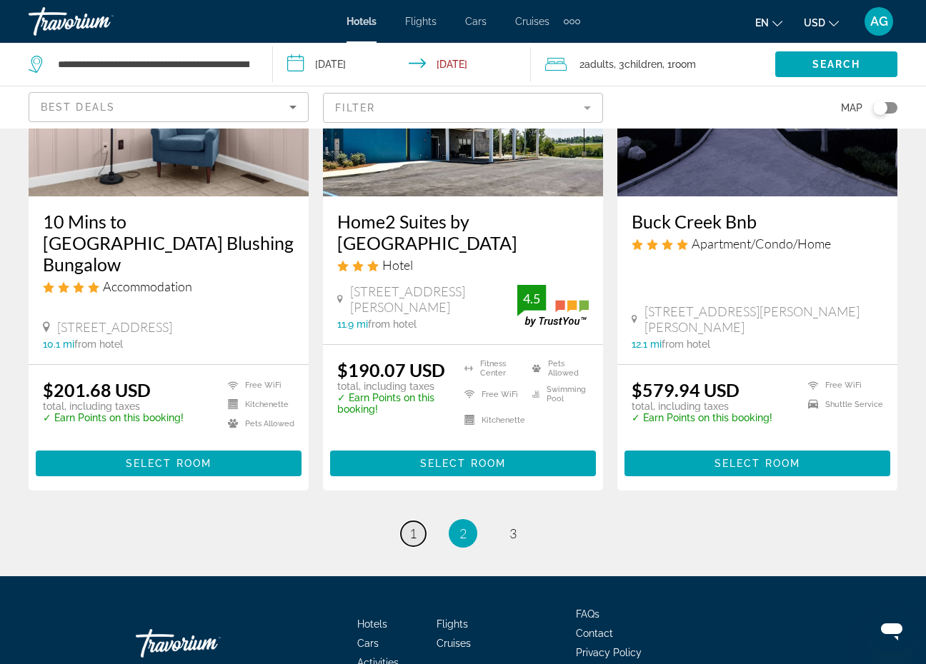
click at [414, 526] on span "1" at bounding box center [412, 534] width 7 height 16
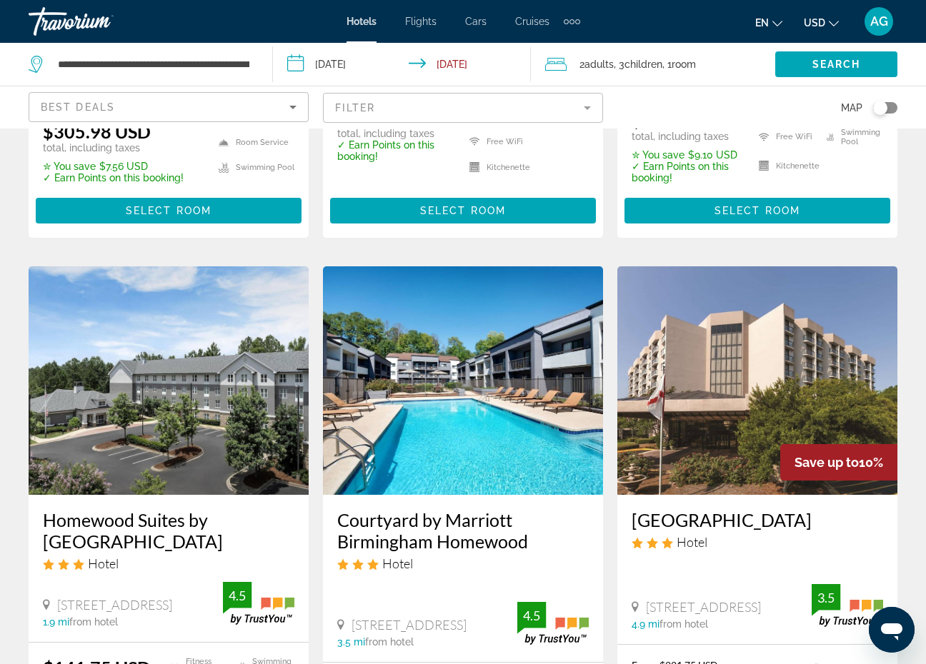
scroll to position [495, 0]
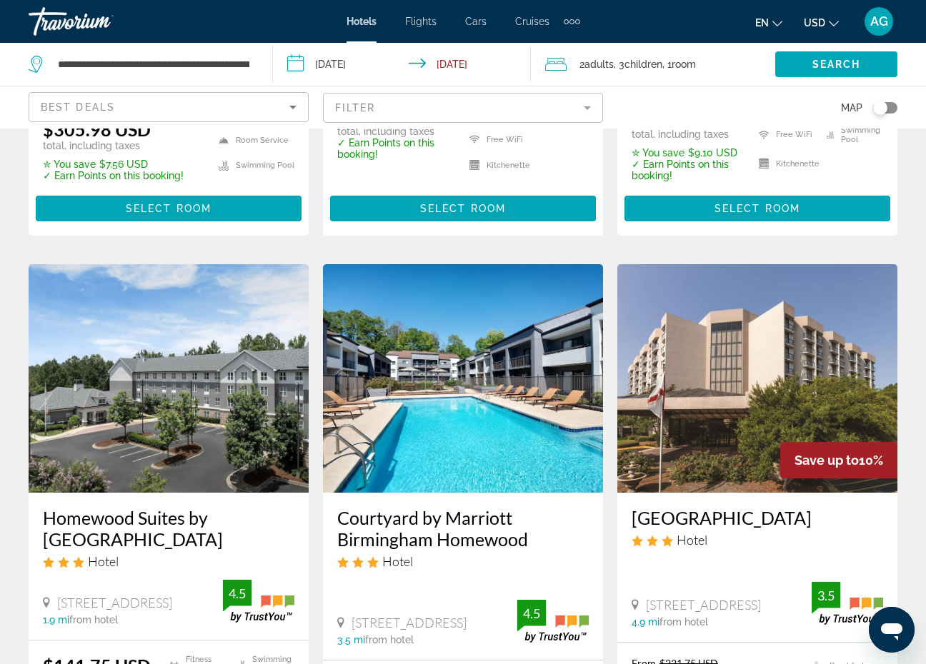
click at [166, 452] on img "Main content" at bounding box center [169, 378] width 280 height 229
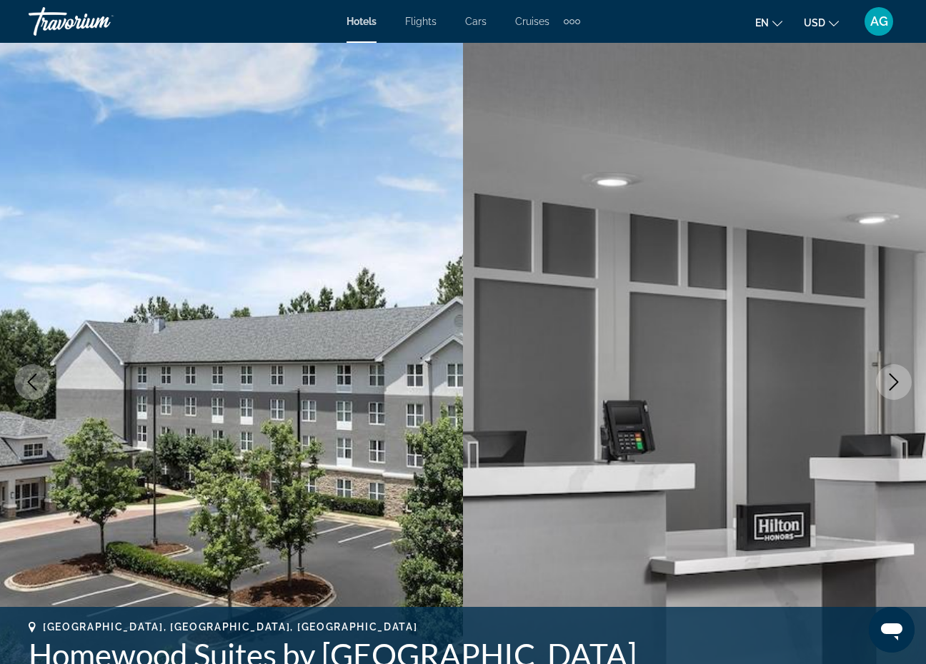
click at [894, 381] on icon "Next image" at bounding box center [893, 382] width 17 height 17
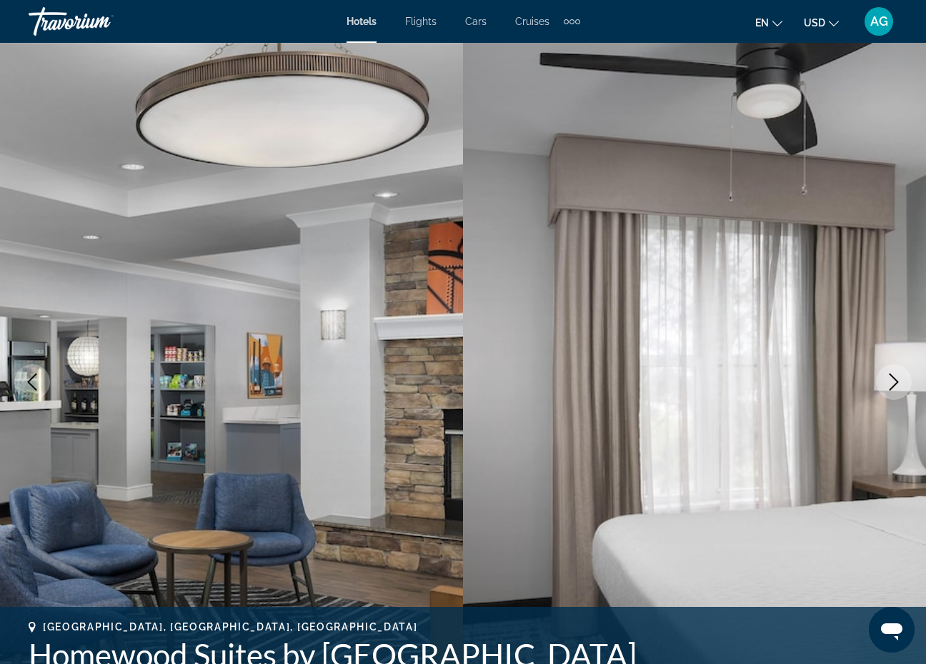
click at [894, 381] on icon "Next image" at bounding box center [893, 382] width 17 height 17
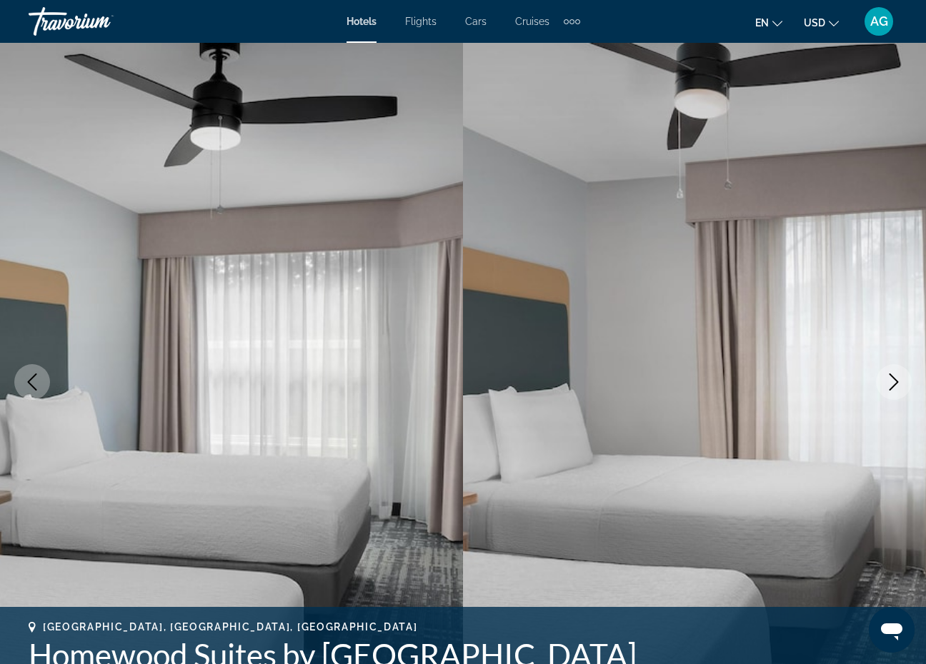
click at [894, 381] on icon "Next image" at bounding box center [893, 382] width 17 height 17
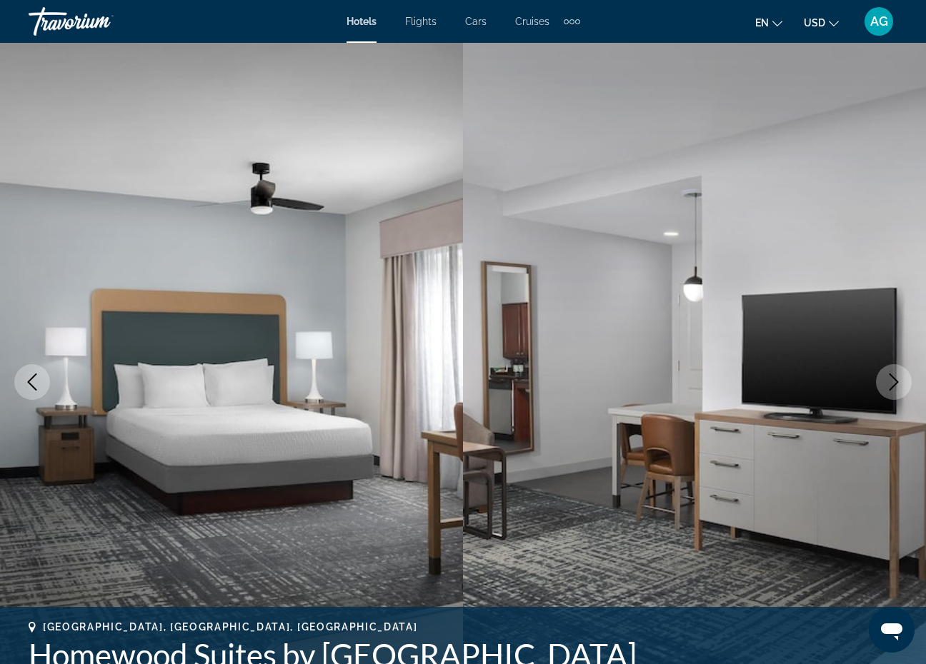
click at [894, 382] on icon "Next image" at bounding box center [893, 382] width 17 height 17
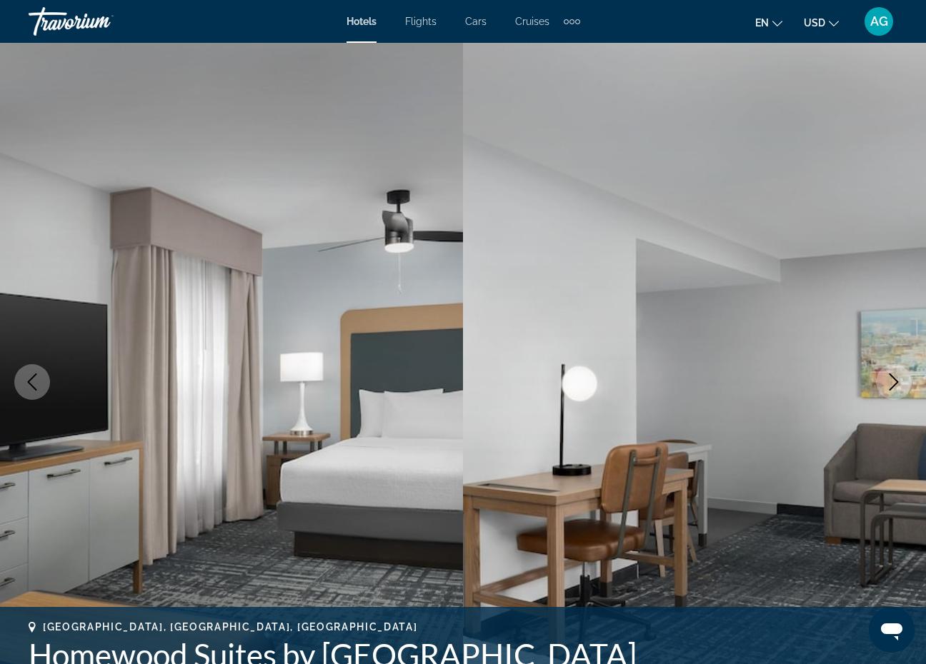
click at [894, 382] on icon "Next image" at bounding box center [893, 382] width 17 height 17
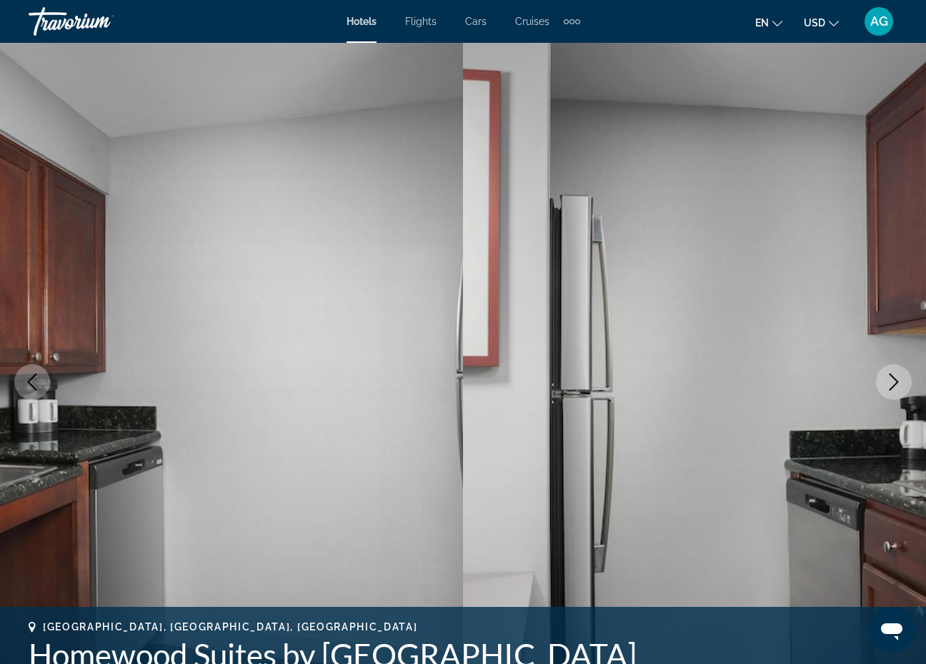
click at [894, 383] on icon "Next image" at bounding box center [893, 382] width 17 height 17
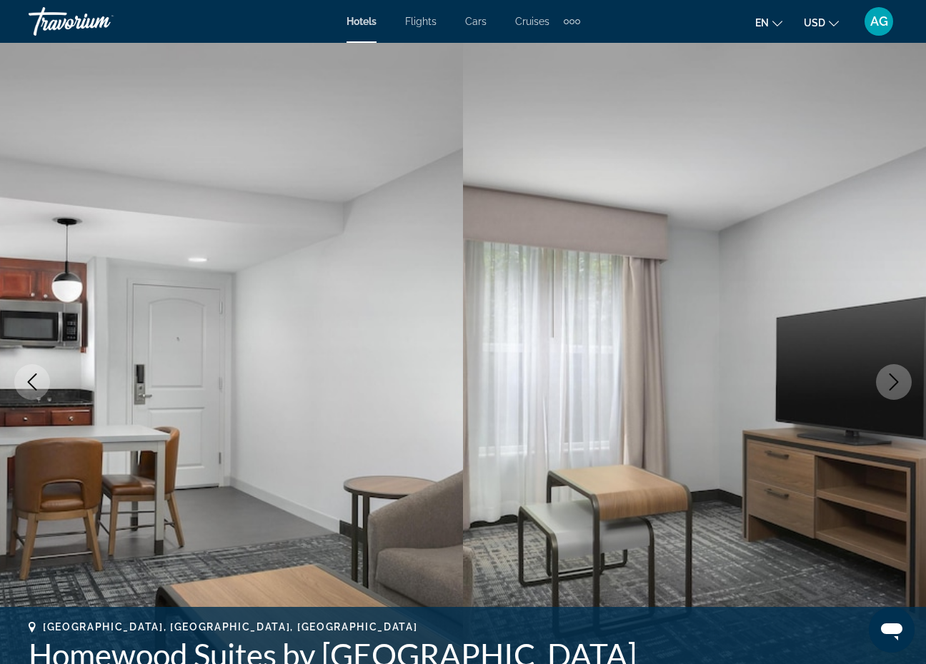
click at [894, 386] on icon "Next image" at bounding box center [893, 382] width 9 height 17
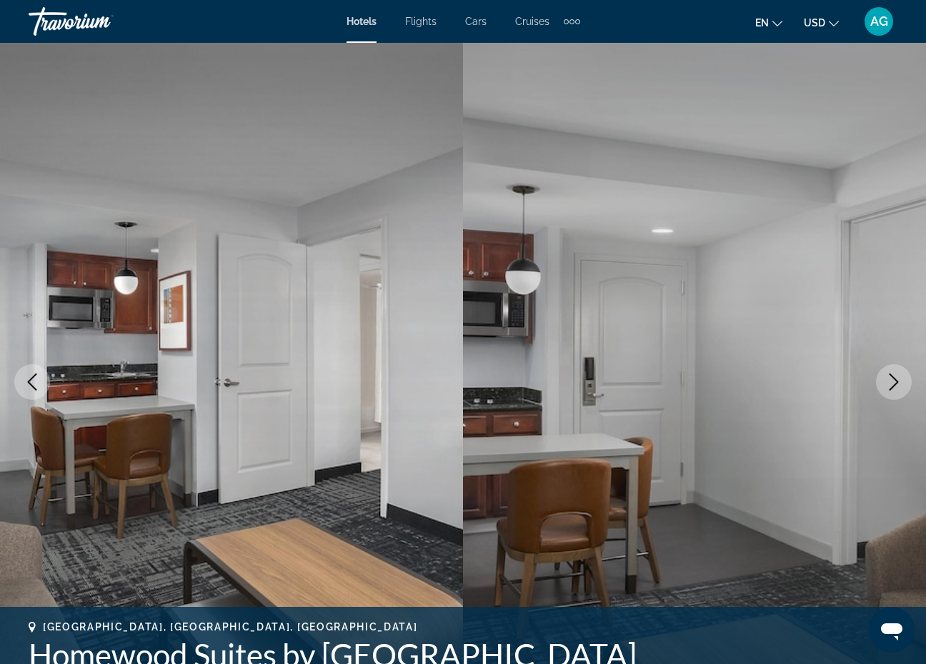
click at [894, 387] on icon "Next image" at bounding box center [893, 382] width 17 height 17
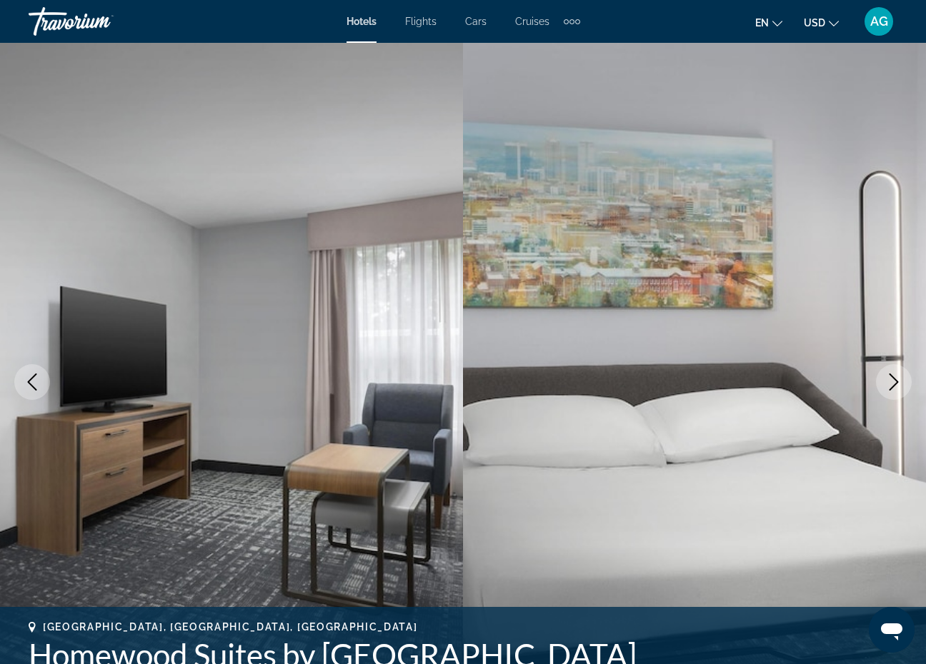
click at [894, 387] on icon "Next image" at bounding box center [893, 382] width 17 height 17
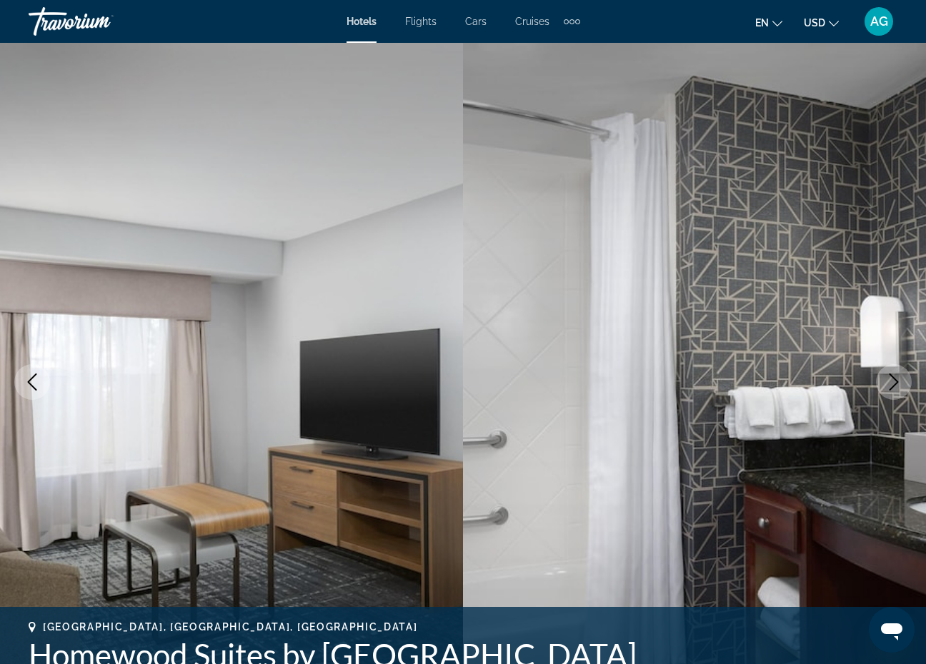
click at [894, 387] on icon "Next image" at bounding box center [893, 382] width 17 height 17
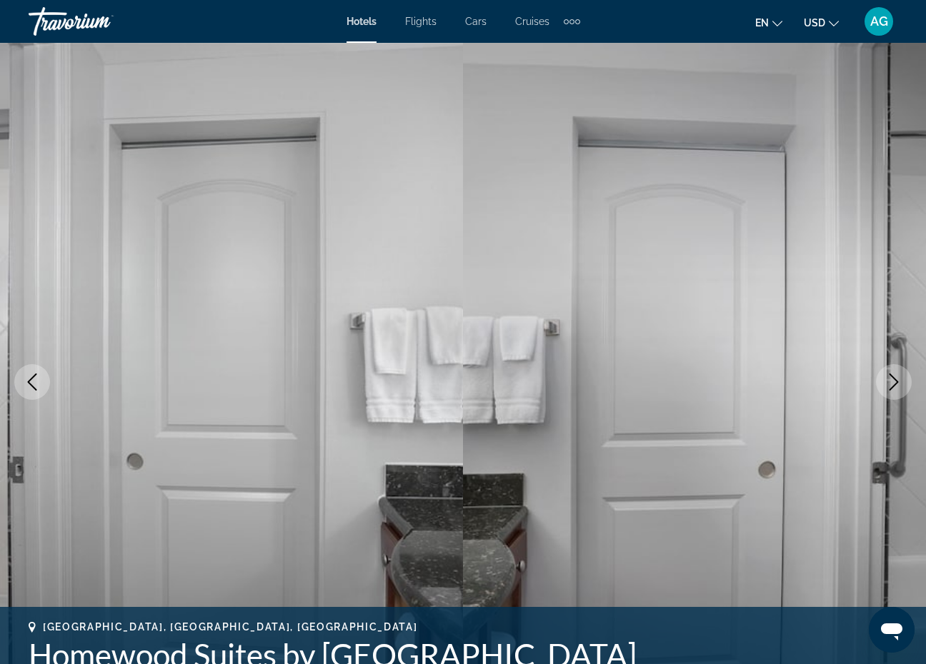
click at [894, 387] on icon "Next image" at bounding box center [893, 382] width 17 height 17
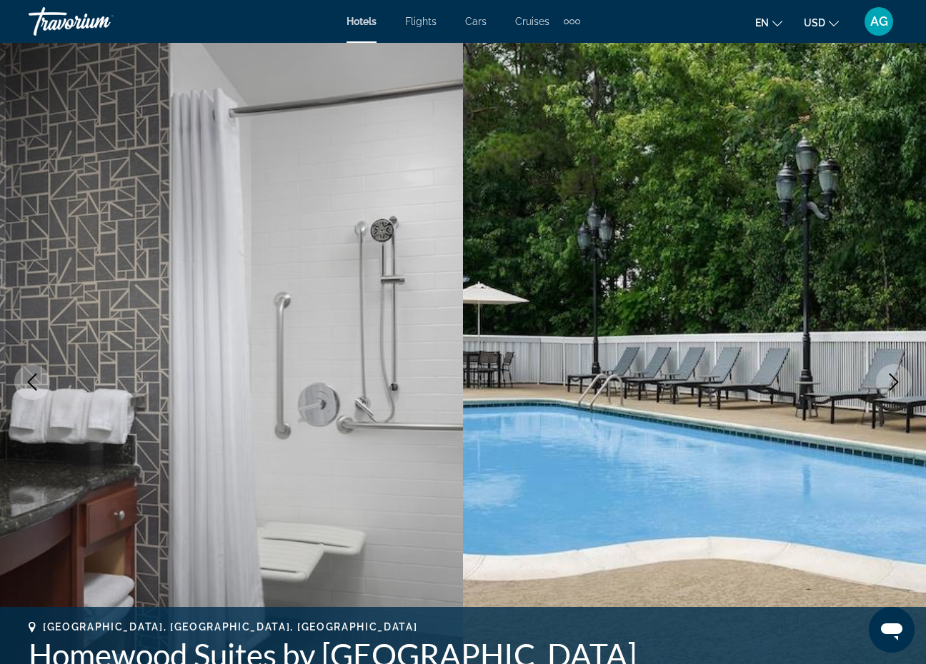
click at [894, 387] on icon "Next image" at bounding box center [893, 382] width 17 height 17
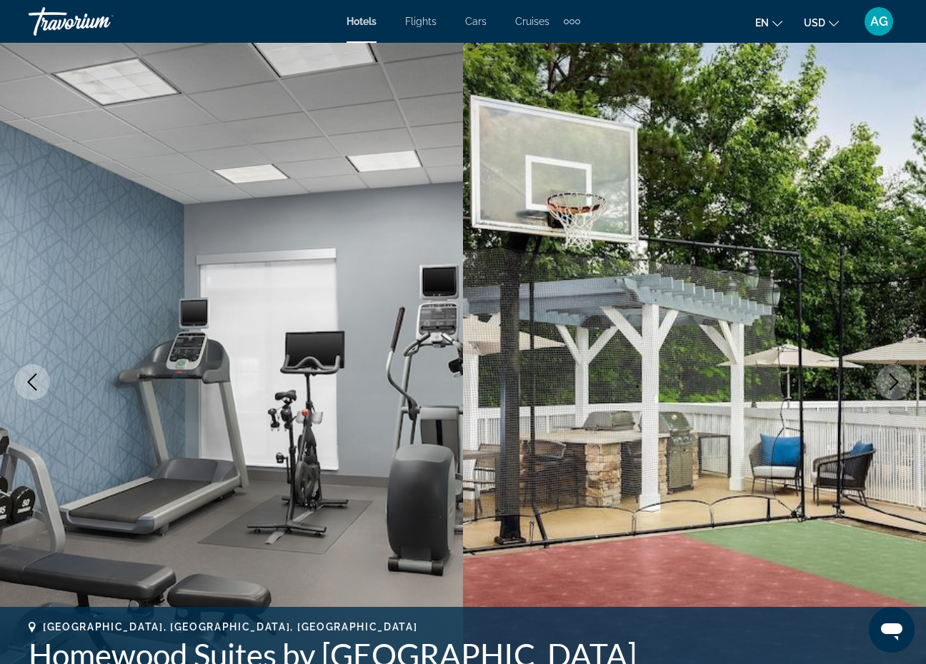
click at [894, 389] on icon "Next image" at bounding box center [893, 382] width 17 height 17
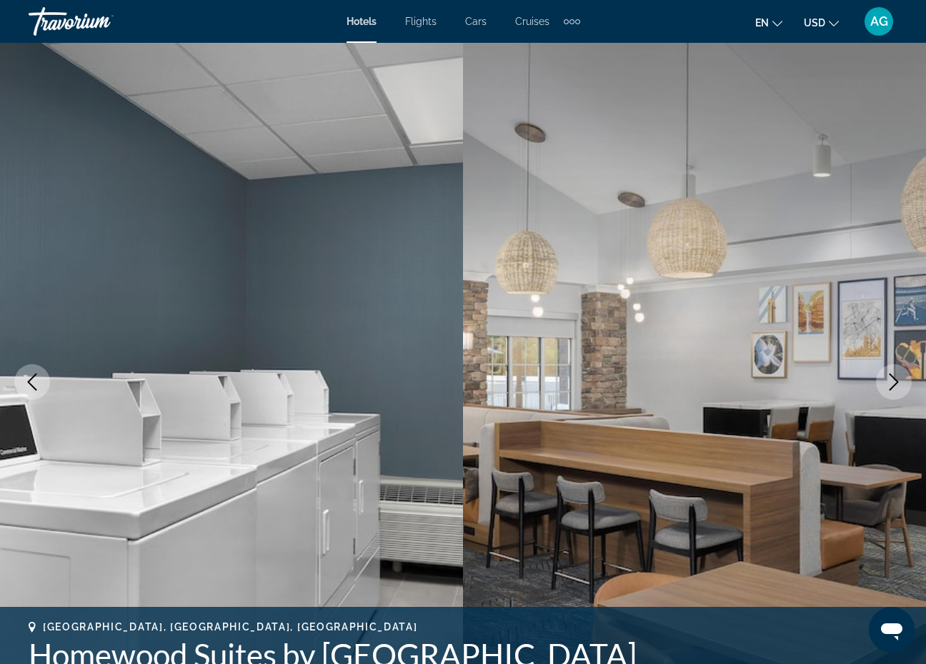
click at [894, 389] on icon "Next image" at bounding box center [893, 382] width 17 height 17
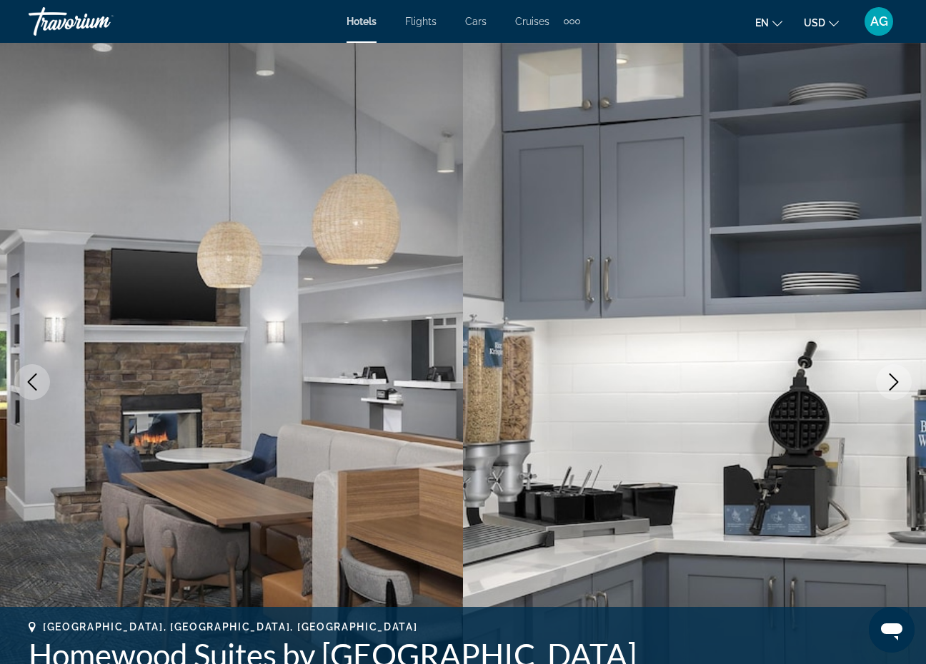
click at [894, 389] on icon "Next image" at bounding box center [893, 382] width 17 height 17
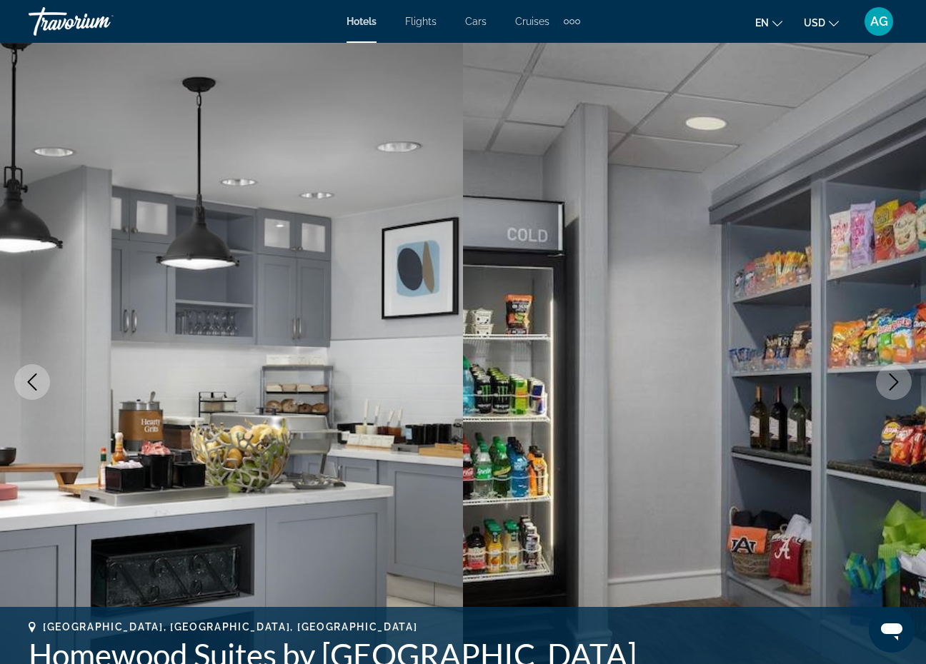
click at [894, 391] on button "Next image" at bounding box center [894, 382] width 36 height 36
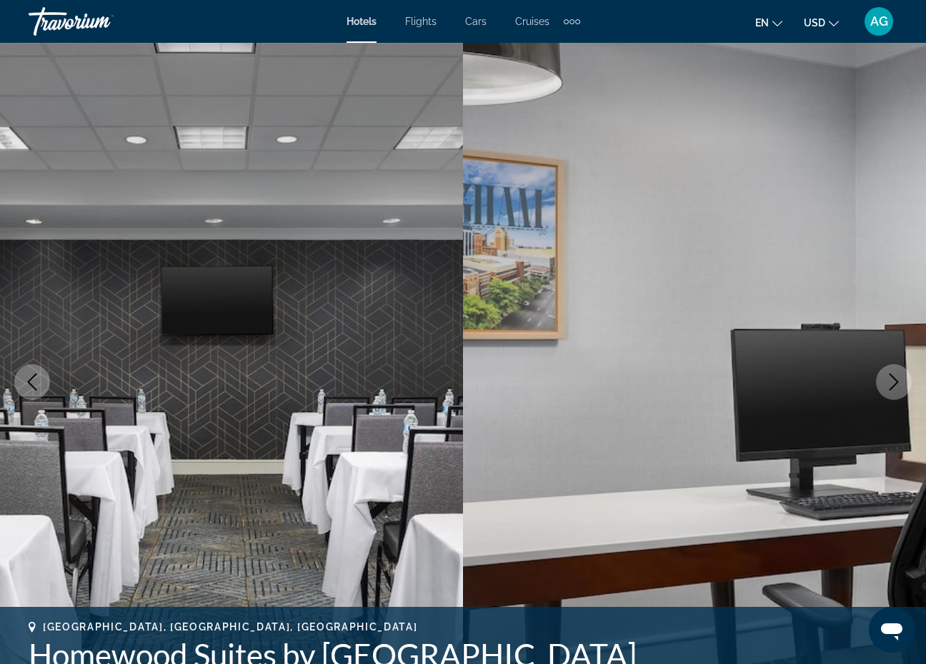
click at [894, 391] on button "Next image" at bounding box center [894, 382] width 36 height 36
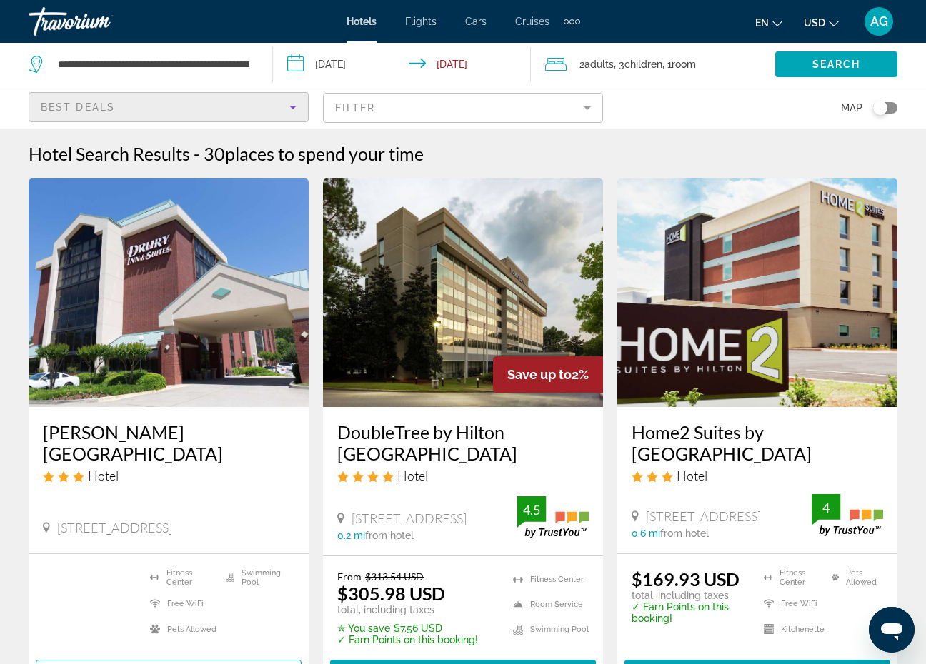
click at [150, 104] on div "Best Deals" at bounding box center [165, 107] width 249 height 17
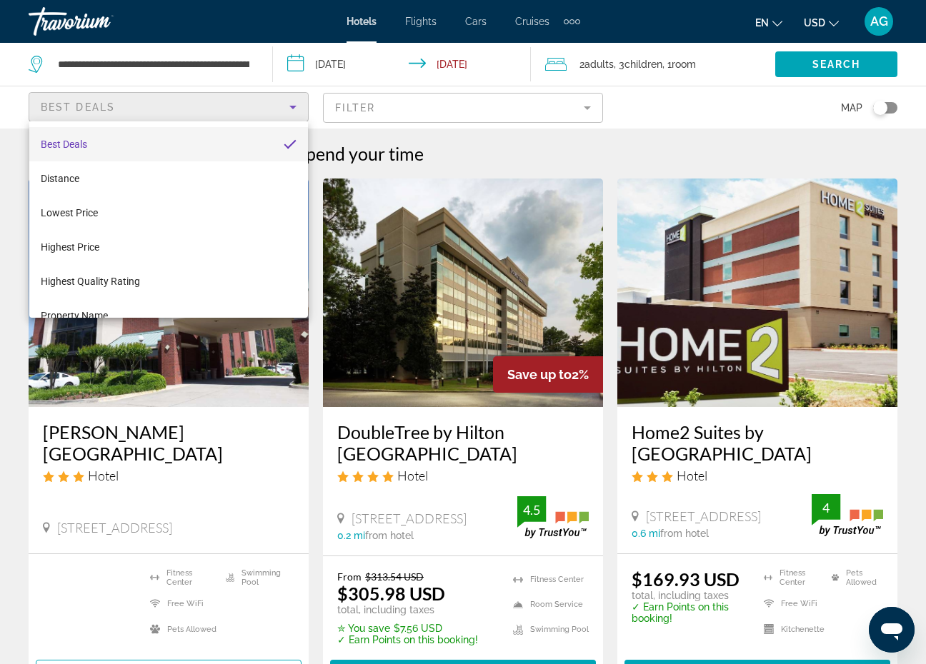
click at [170, 67] on div at bounding box center [463, 332] width 926 height 664
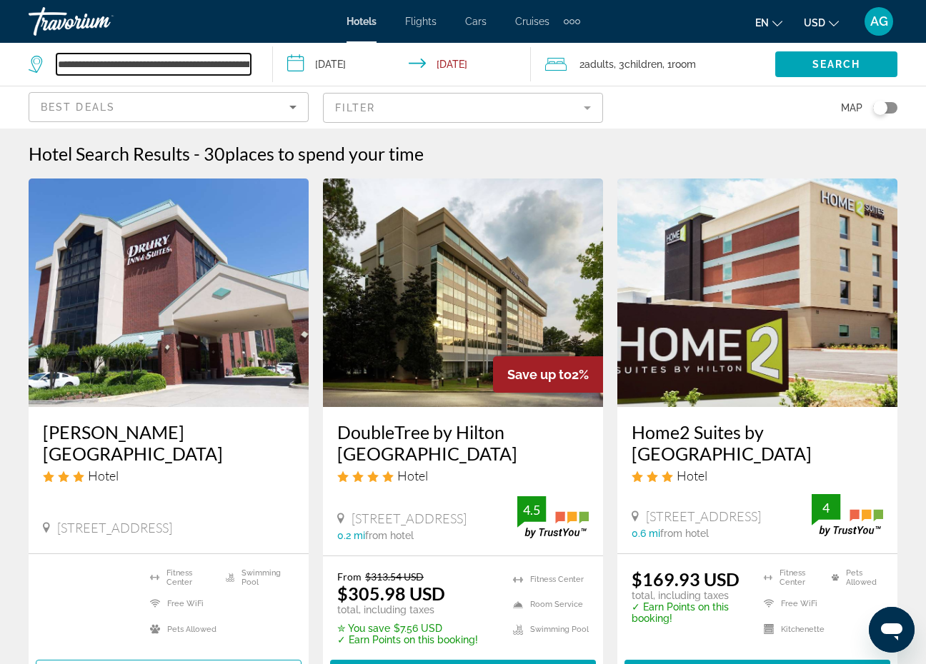
click at [180, 63] on input "**********" at bounding box center [153, 64] width 194 height 21
drag, startPoint x: 249, startPoint y: 65, endPoint x: 13, endPoint y: 51, distance: 236.9
click at [13, 51] on app-destination-search "**********" at bounding box center [136, 64] width 273 height 43
type input "**********"
drag, startPoint x: 161, startPoint y: 61, endPoint x: -16, endPoint y: 54, distance: 178.0
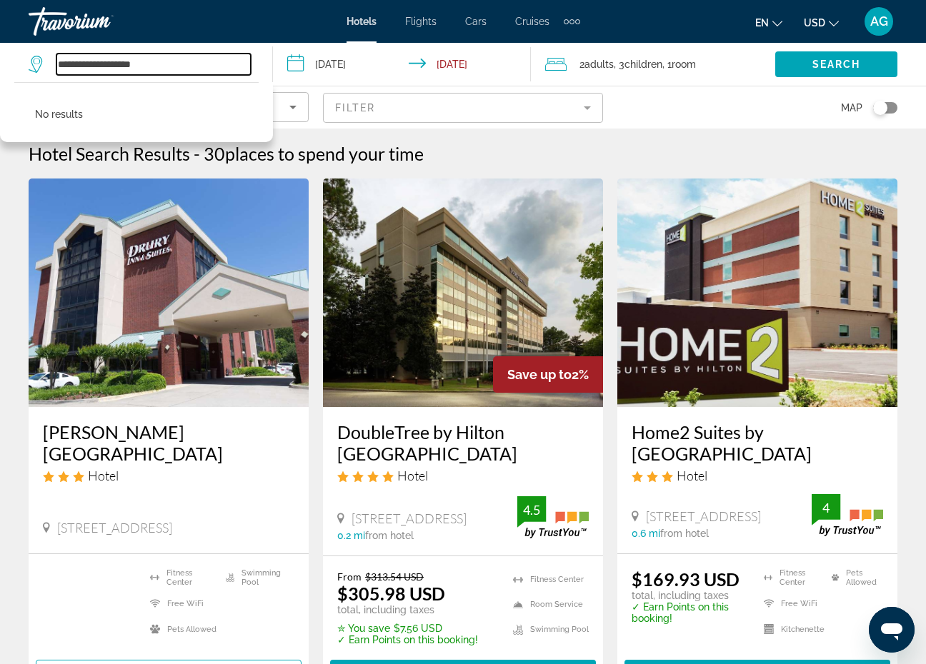
click at [0, 54] on html "**********" at bounding box center [463, 332] width 926 height 664
click at [124, 62] on input "**********" at bounding box center [153, 64] width 194 height 21
click at [171, 66] on input "**********" at bounding box center [153, 64] width 194 height 21
drag, startPoint x: 171, startPoint y: 66, endPoint x: 236, endPoint y: 58, distance: 64.8
click at [236, 58] on input "**********" at bounding box center [153, 64] width 194 height 21
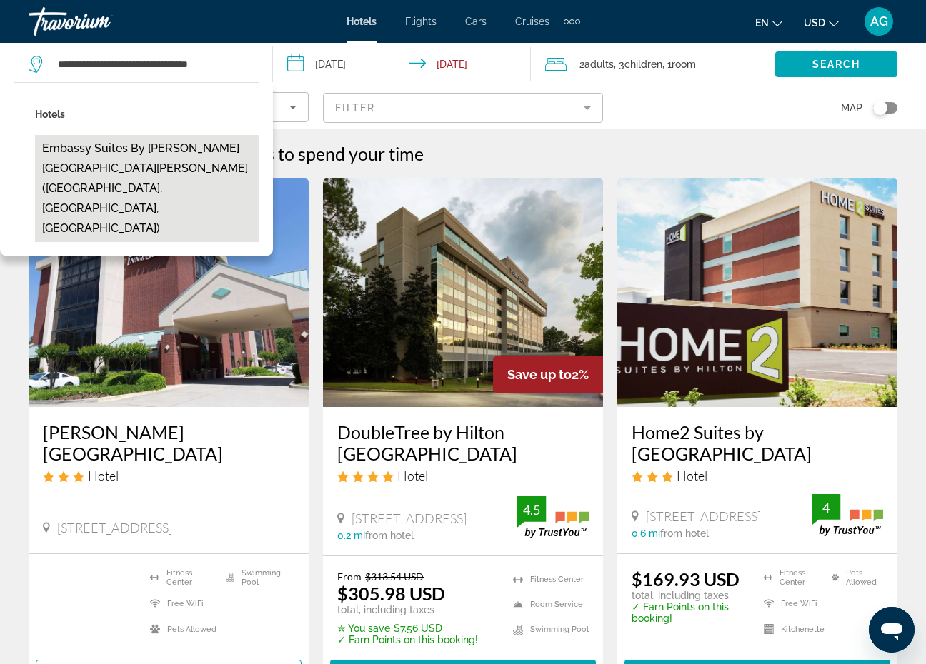
click at [136, 166] on button "Embassy Suites by Hilton Birmingham Hoover (Birmingham, AL, US)" at bounding box center [147, 188] width 224 height 107
type input "**********"
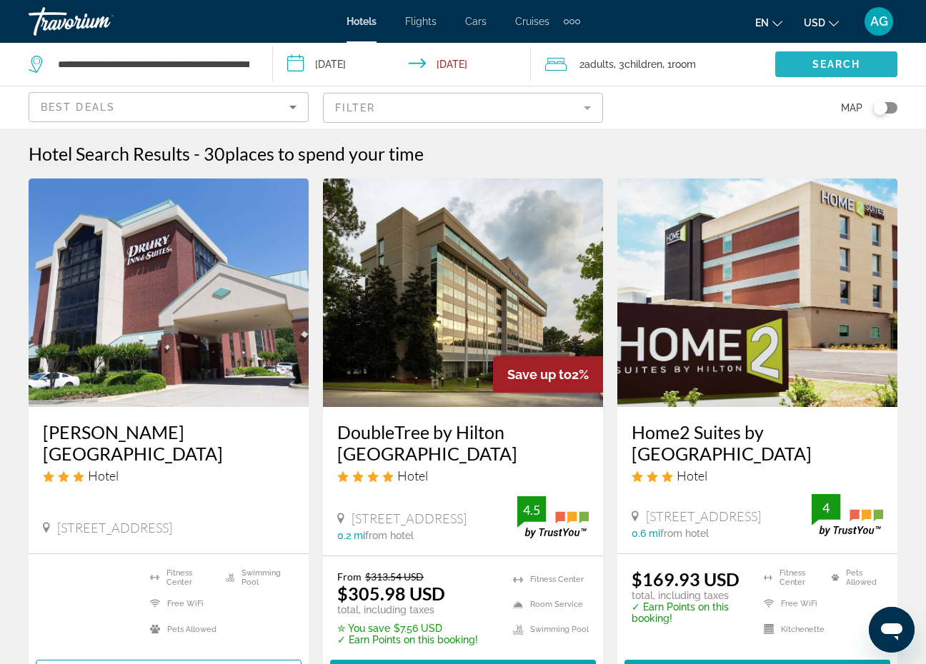
click at [876, 66] on span "Search widget" at bounding box center [836, 64] width 122 height 34
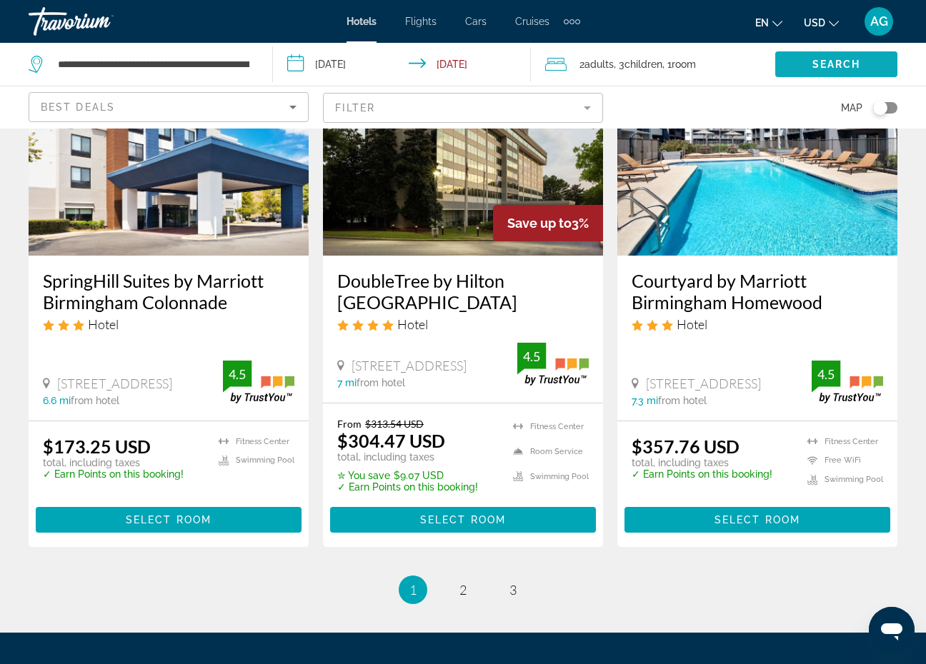
scroll to position [1927, 0]
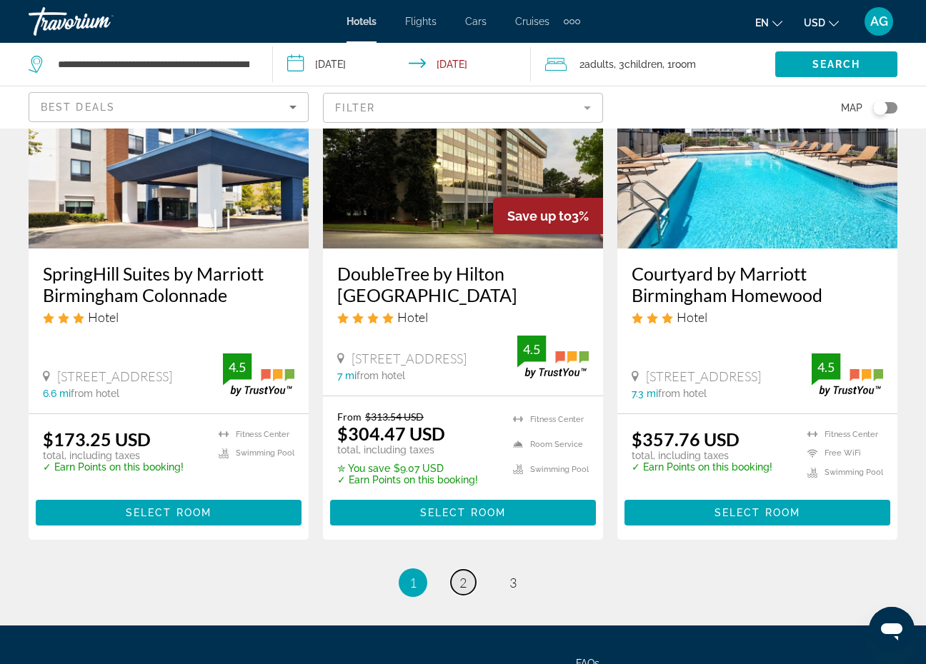
click at [466, 575] on span "2" at bounding box center [462, 583] width 7 height 16
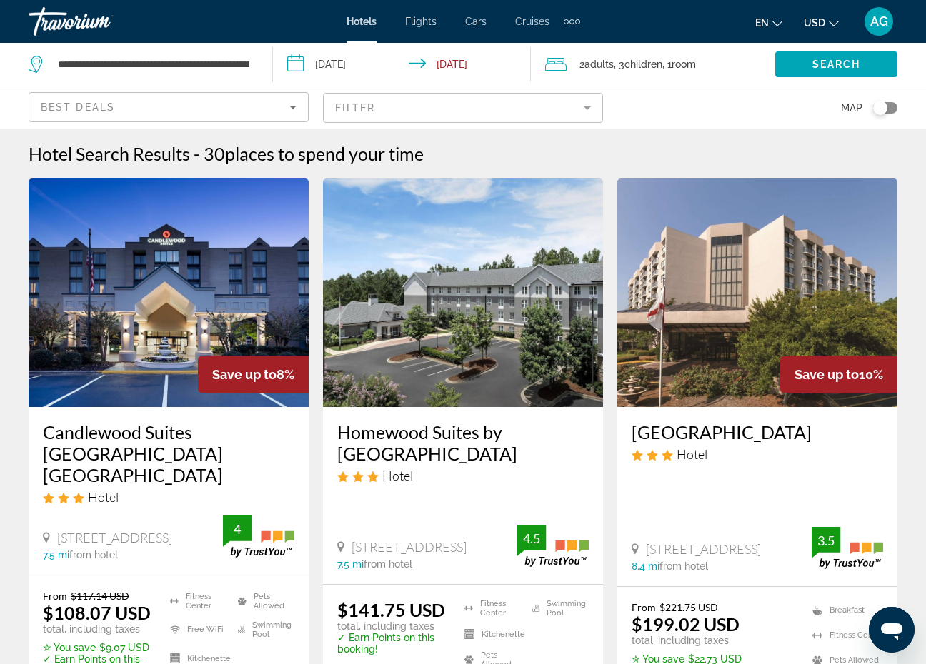
click at [876, 26] on span "AG" at bounding box center [879, 21] width 18 height 14
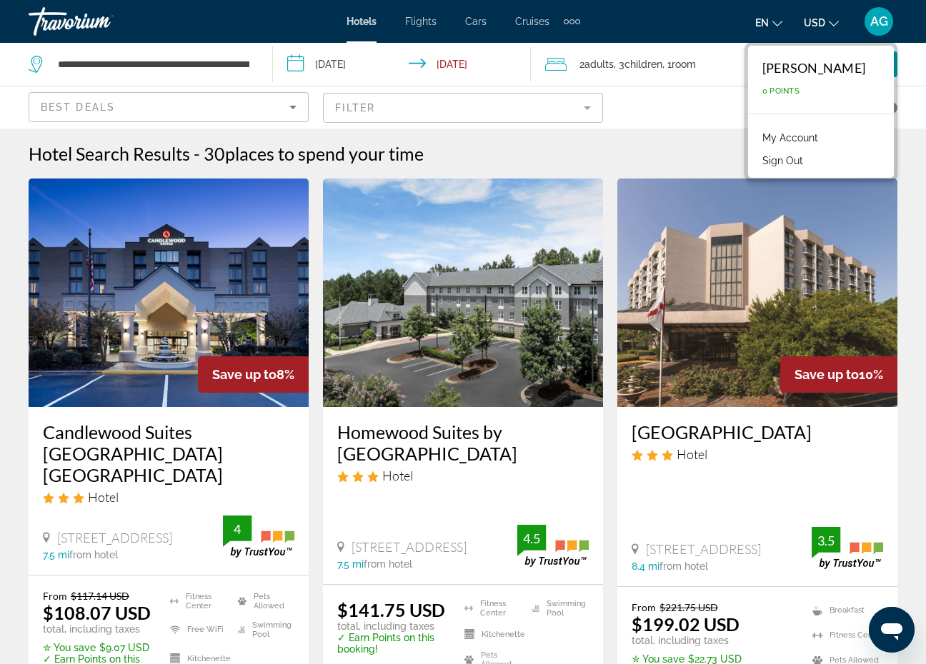
click at [815, 136] on link "My Account" at bounding box center [790, 138] width 70 height 19
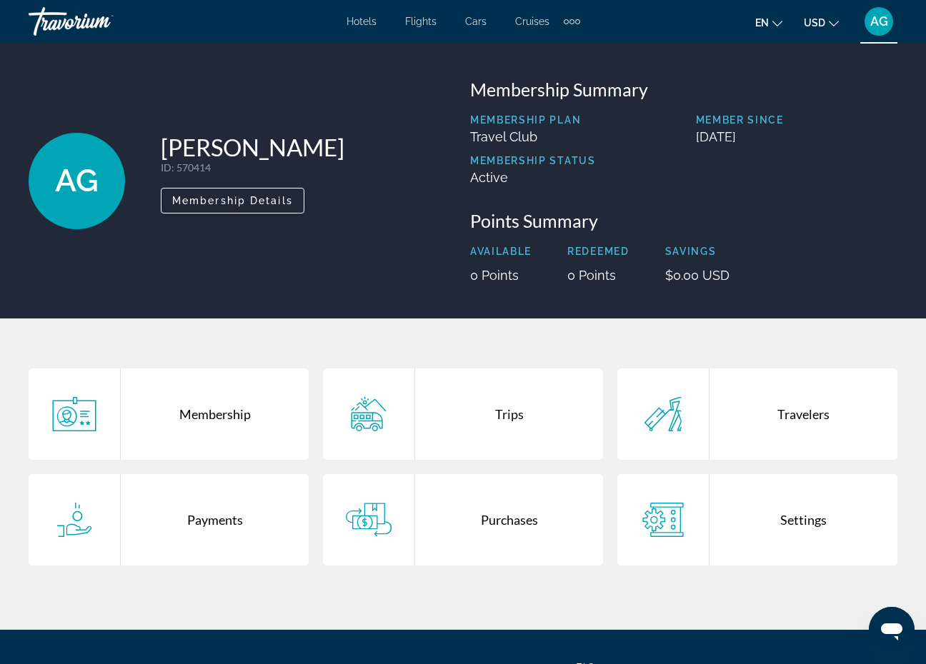
click at [486, 414] on div "Trips" at bounding box center [509, 414] width 188 height 91
